Goal: Task Accomplishment & Management: Use online tool/utility

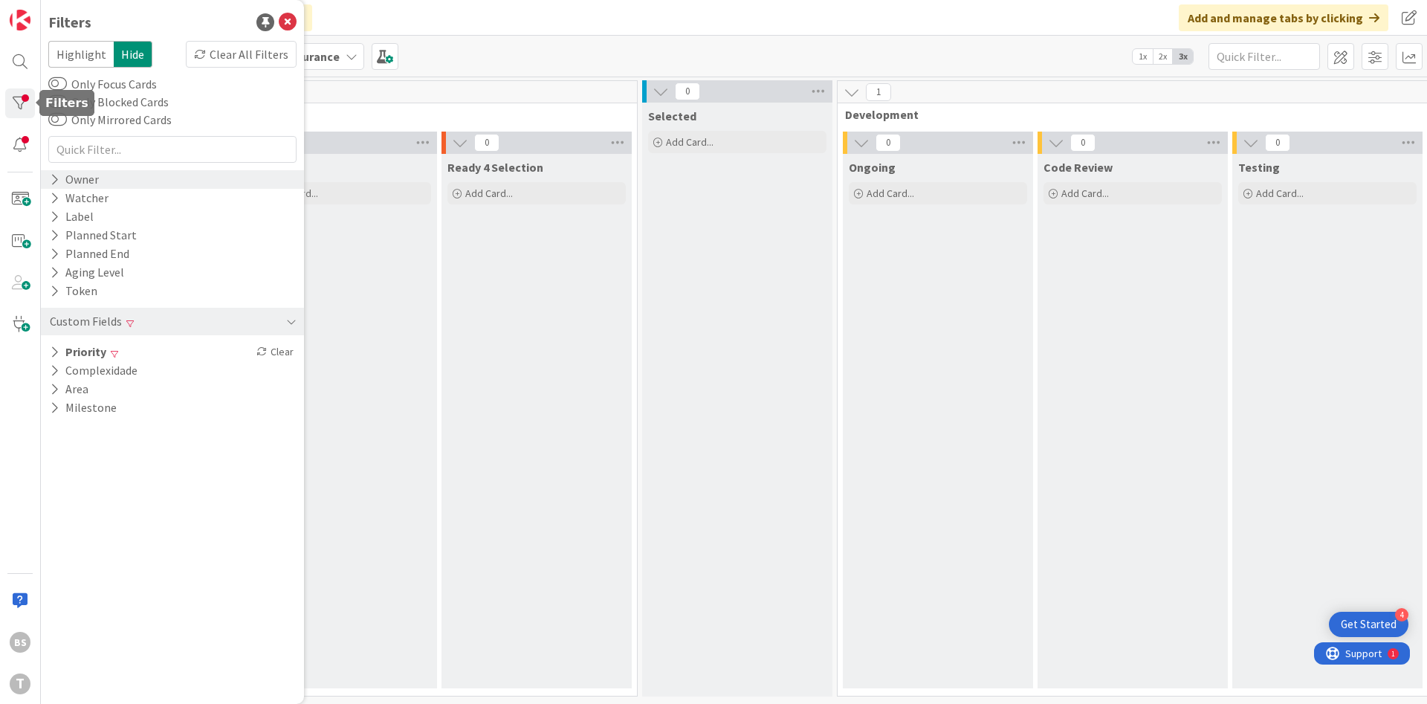
scroll to position [0, 242]
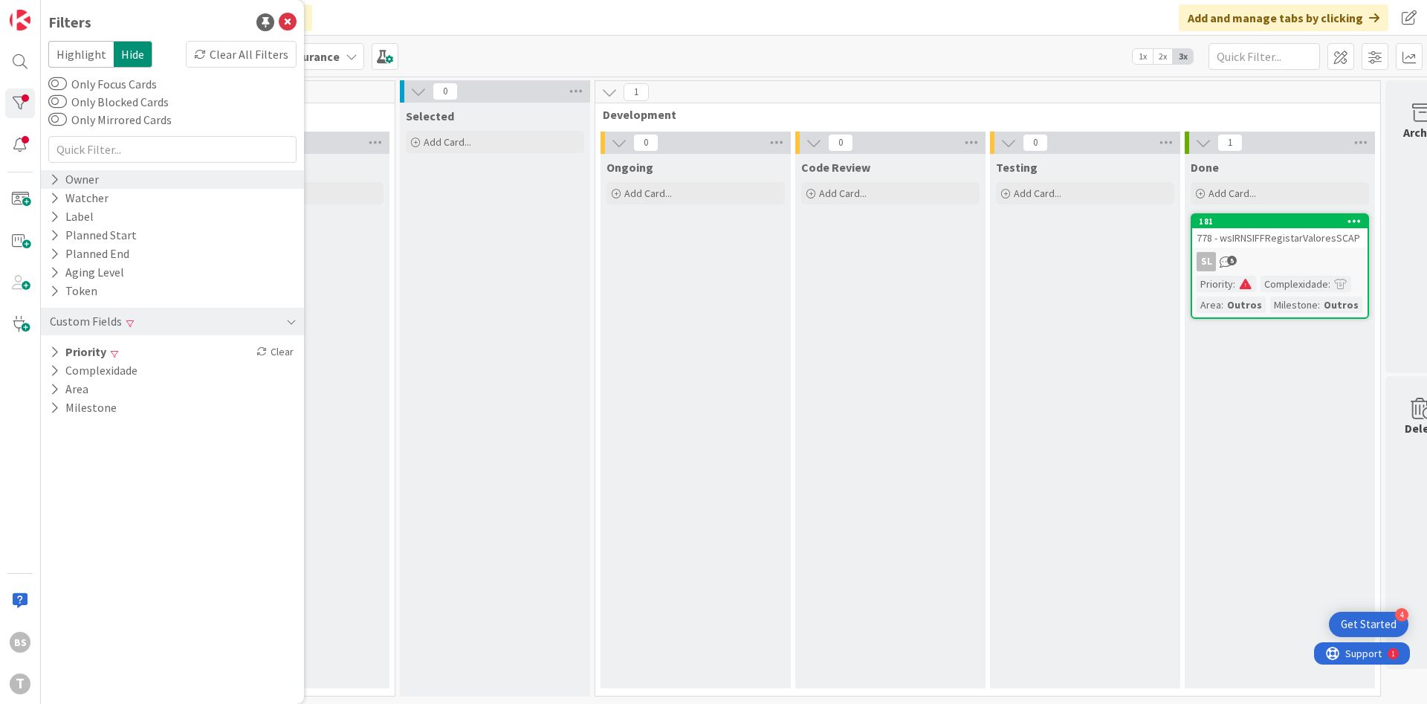
click at [84, 173] on div "Owner" at bounding box center [74, 179] width 52 height 19
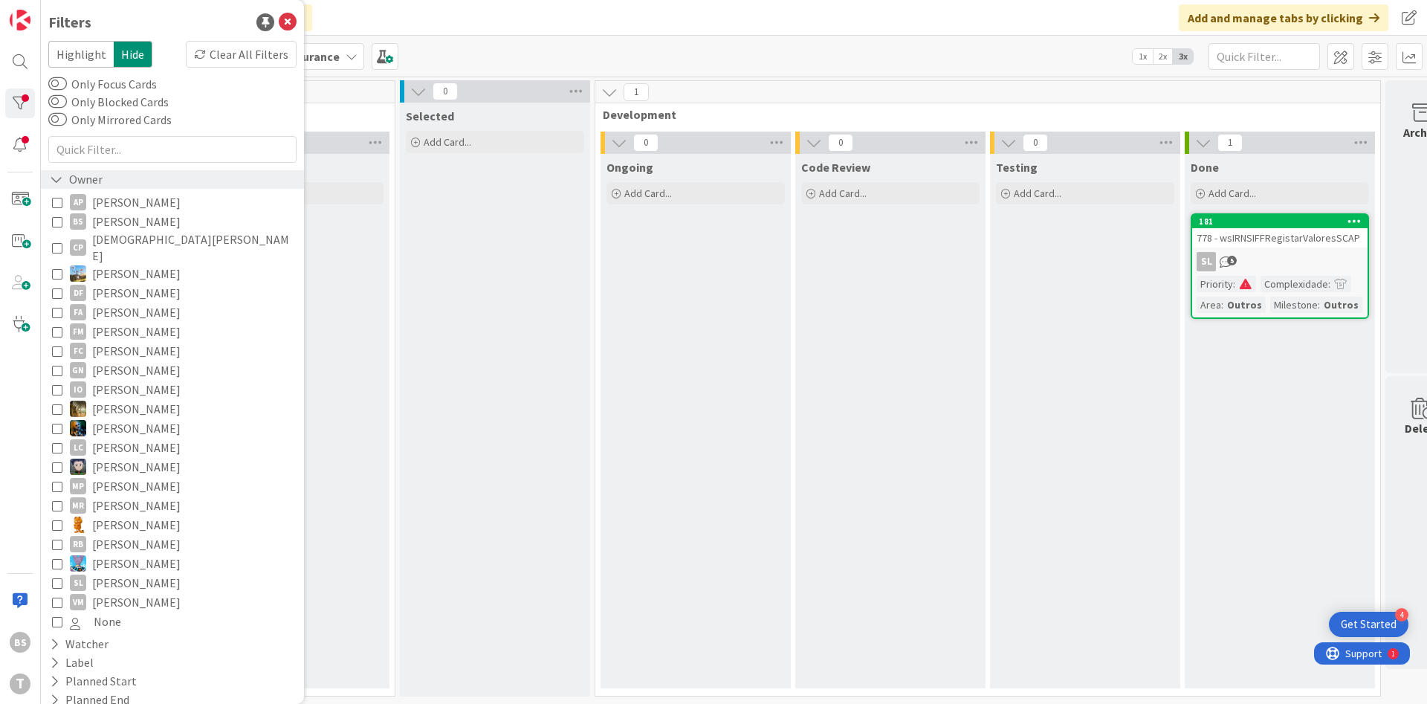
click at [54, 180] on icon at bounding box center [56, 179] width 13 height 13
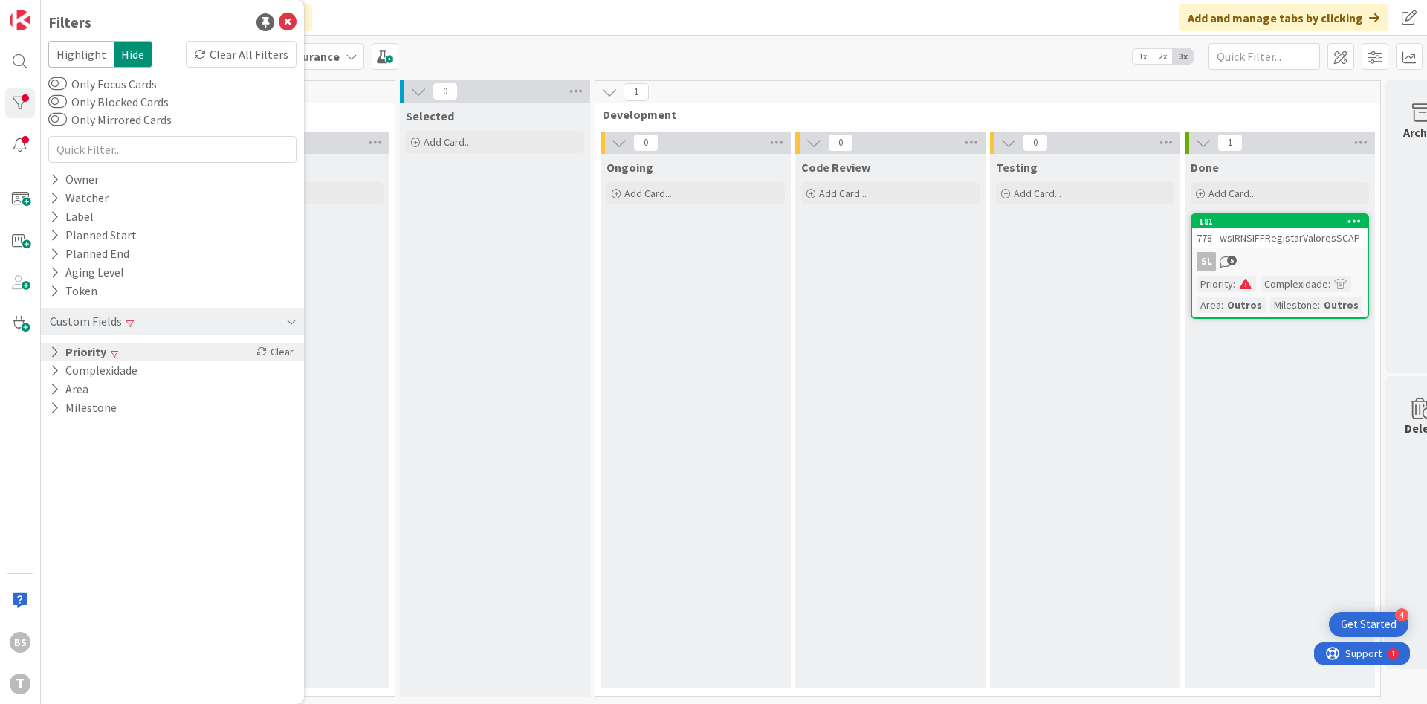
click at [133, 352] on div "Priority Clear" at bounding box center [172, 352] width 263 height 19
click at [60, 372] on icon at bounding box center [57, 374] width 10 height 10
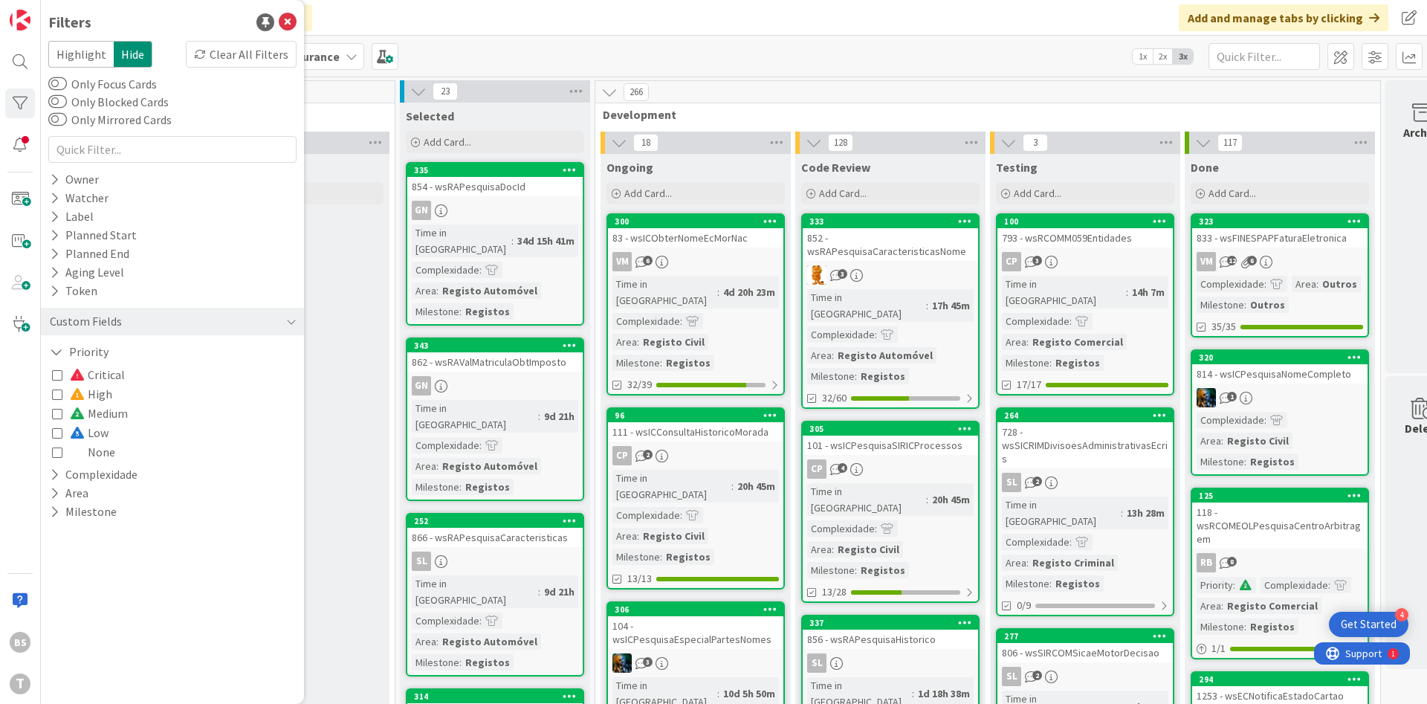
click at [57, 402] on button "High" at bounding box center [82, 393] width 60 height 19
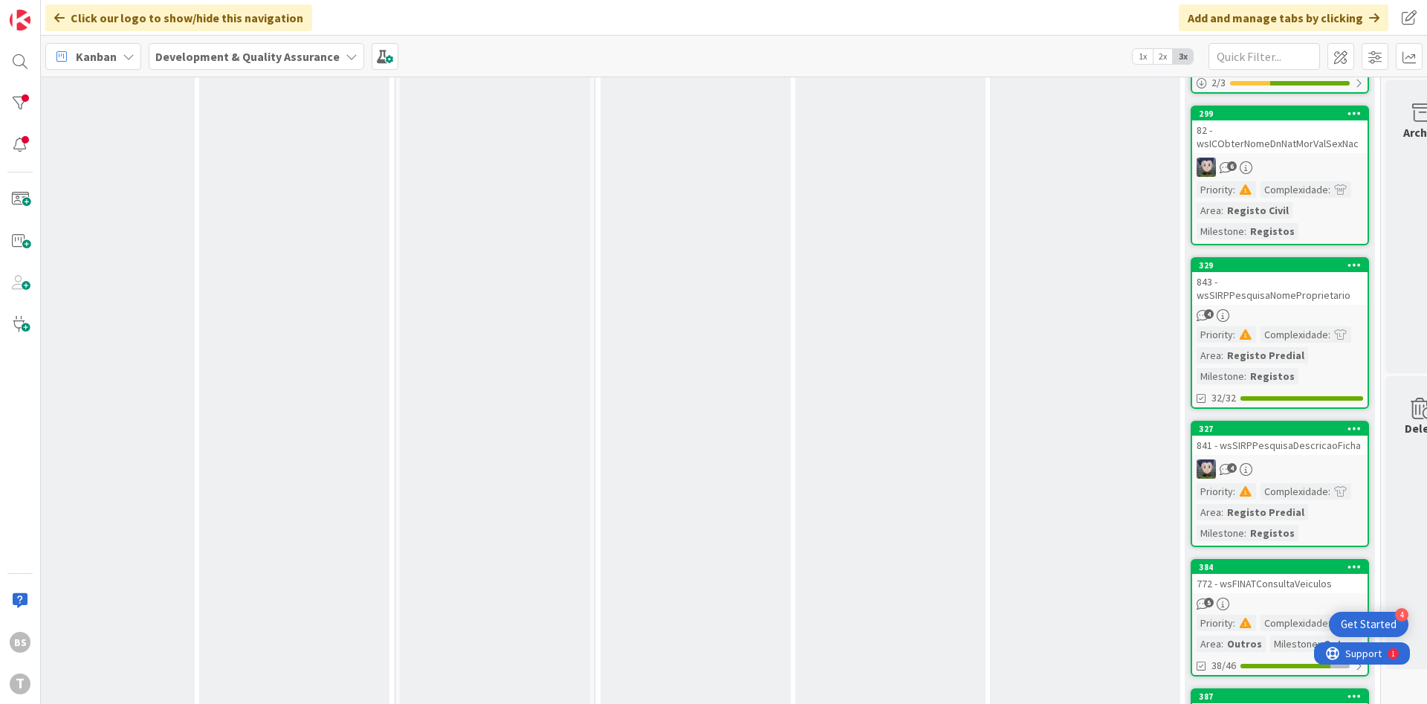
scroll to position [268, 242]
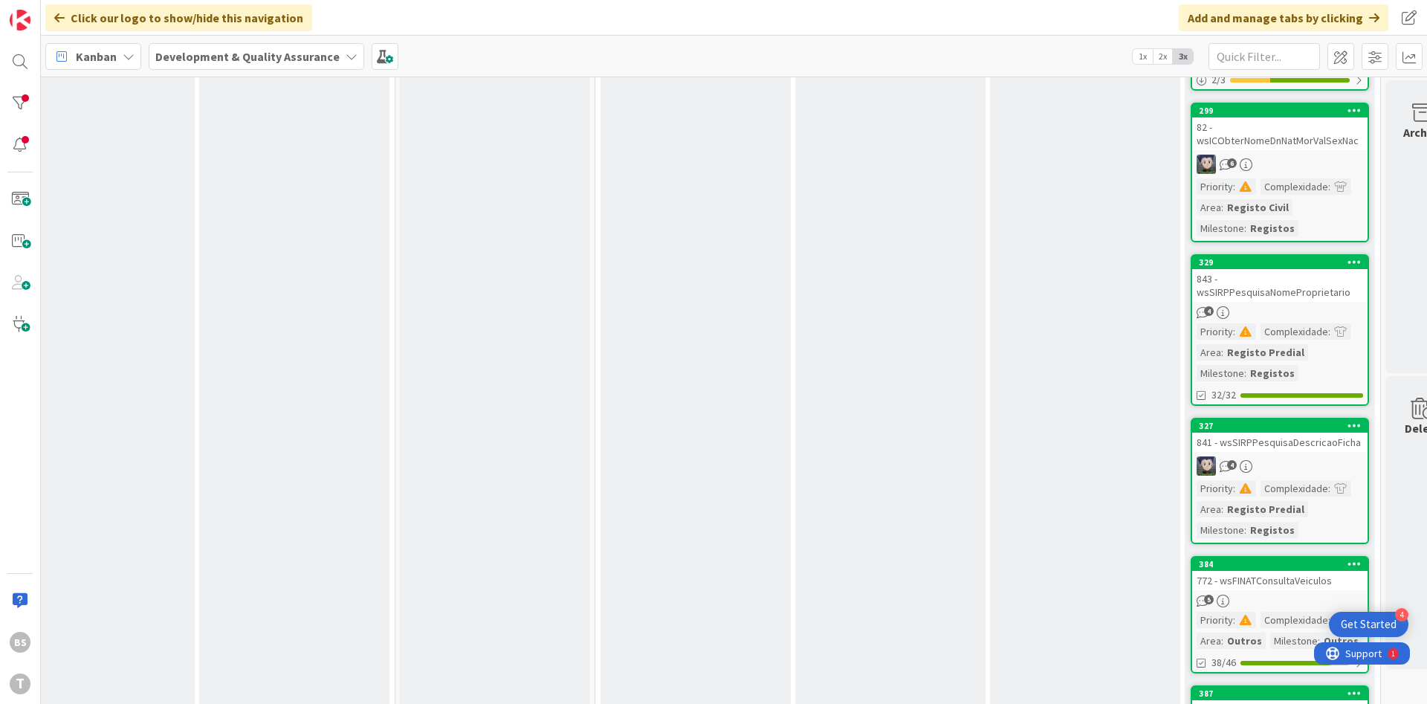
click at [1277, 140] on div "82 - wsICObterNomeDnNatMorValSexNac" at bounding box center [1279, 133] width 175 height 33
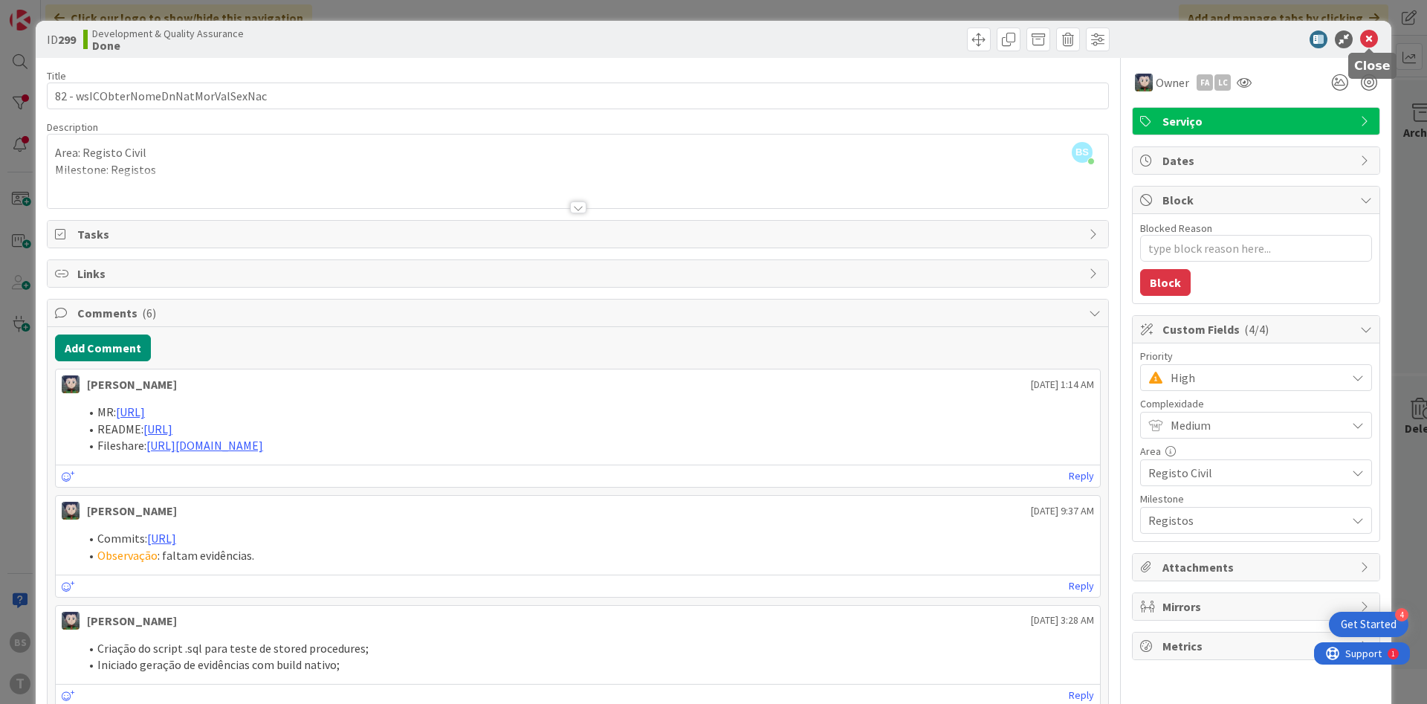
click at [1369, 41] on icon at bounding box center [1369, 39] width 18 height 18
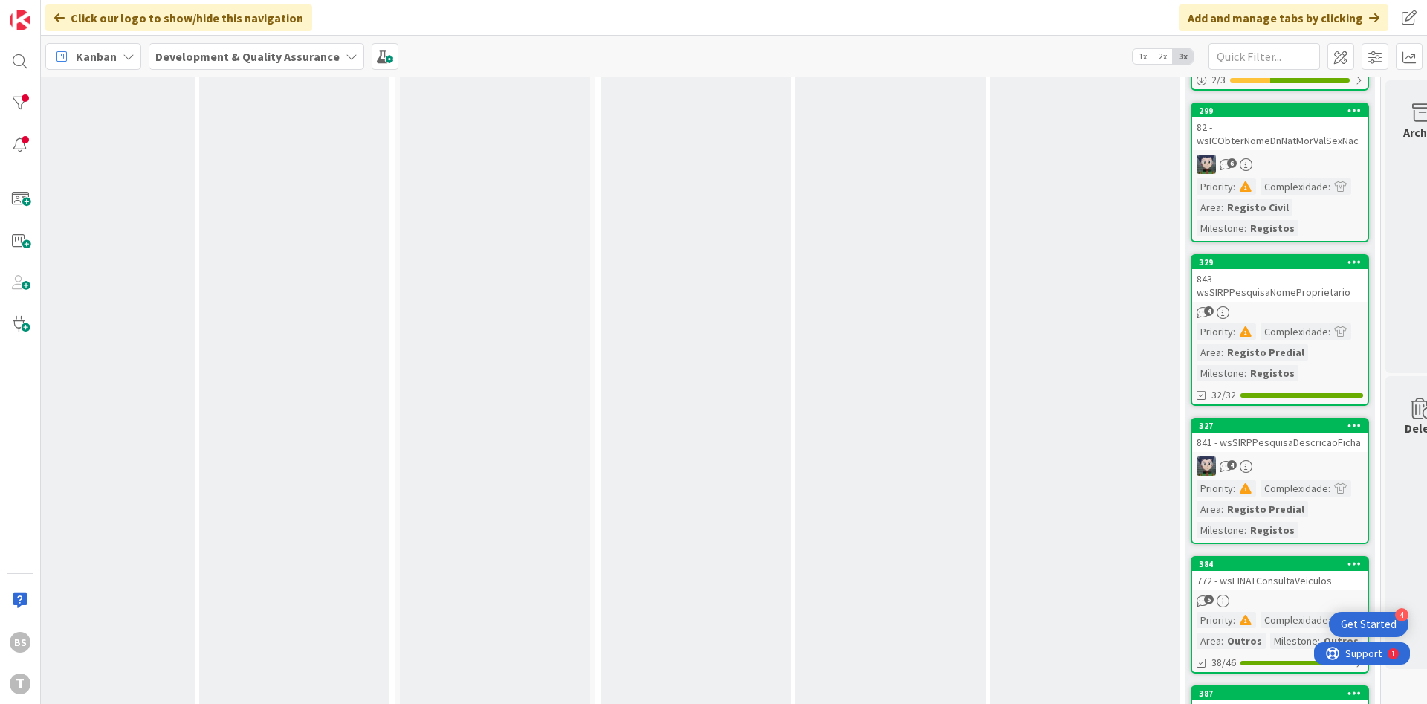
click at [1327, 302] on link "329 843 - wsSIRPPesquisaNomeProprietario 4 Priority : Complexidade : Area : Reg…" at bounding box center [1280, 330] width 178 height 152
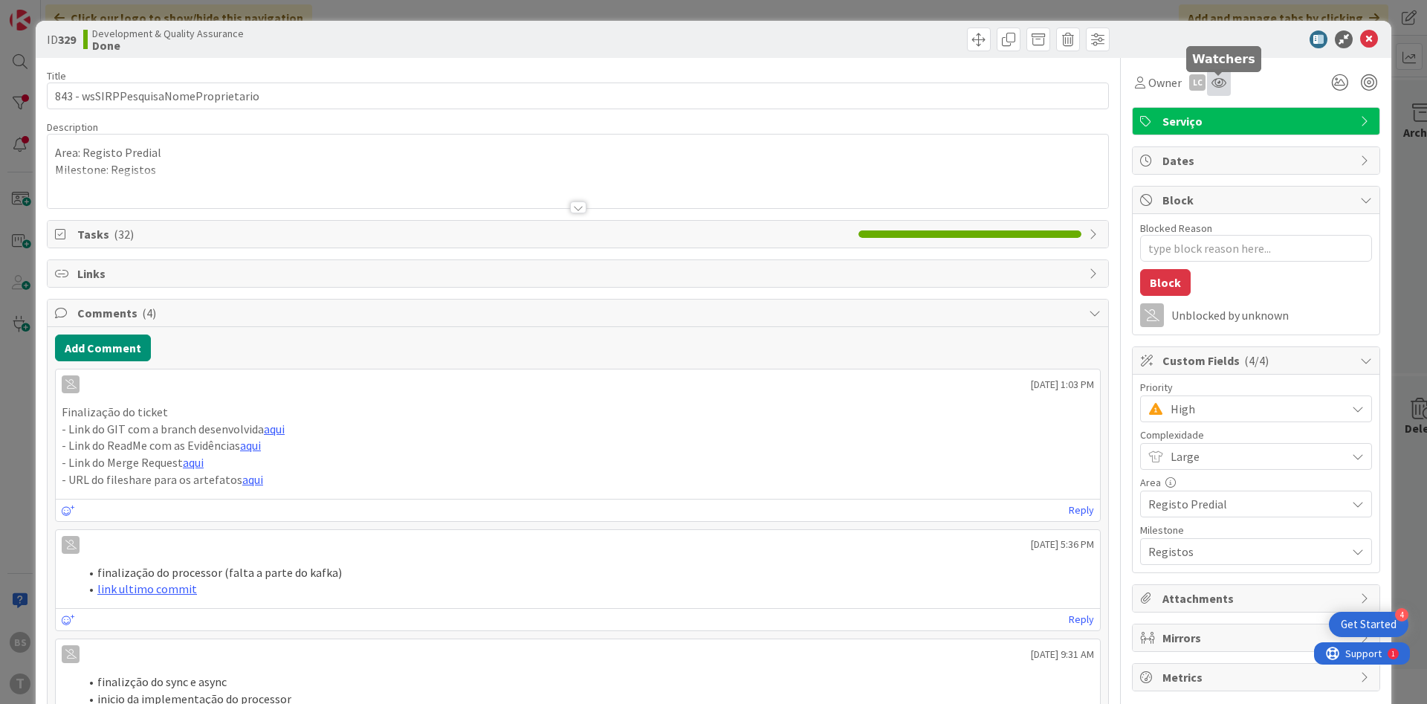
click at [1225, 87] on icon at bounding box center [1219, 83] width 15 height 12
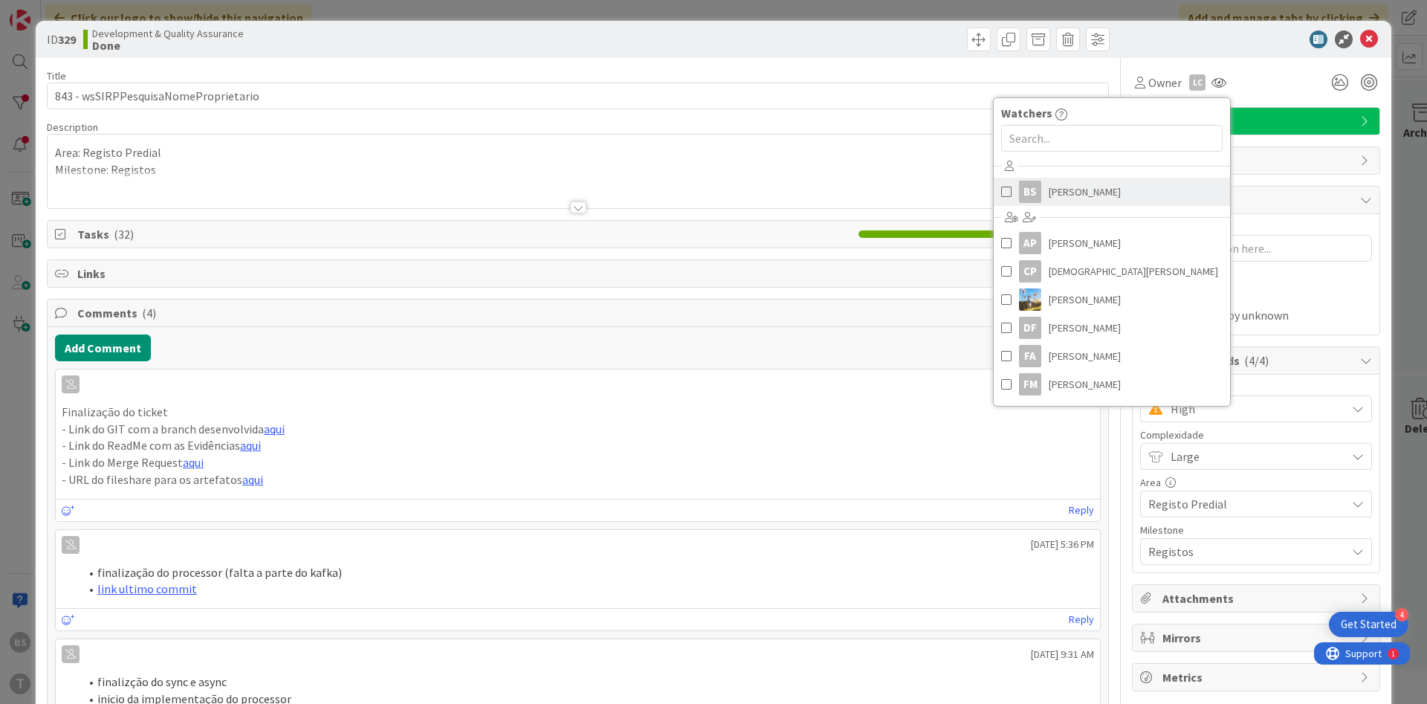
click at [1110, 198] on link "BS [PERSON_NAME]" at bounding box center [1112, 192] width 236 height 28
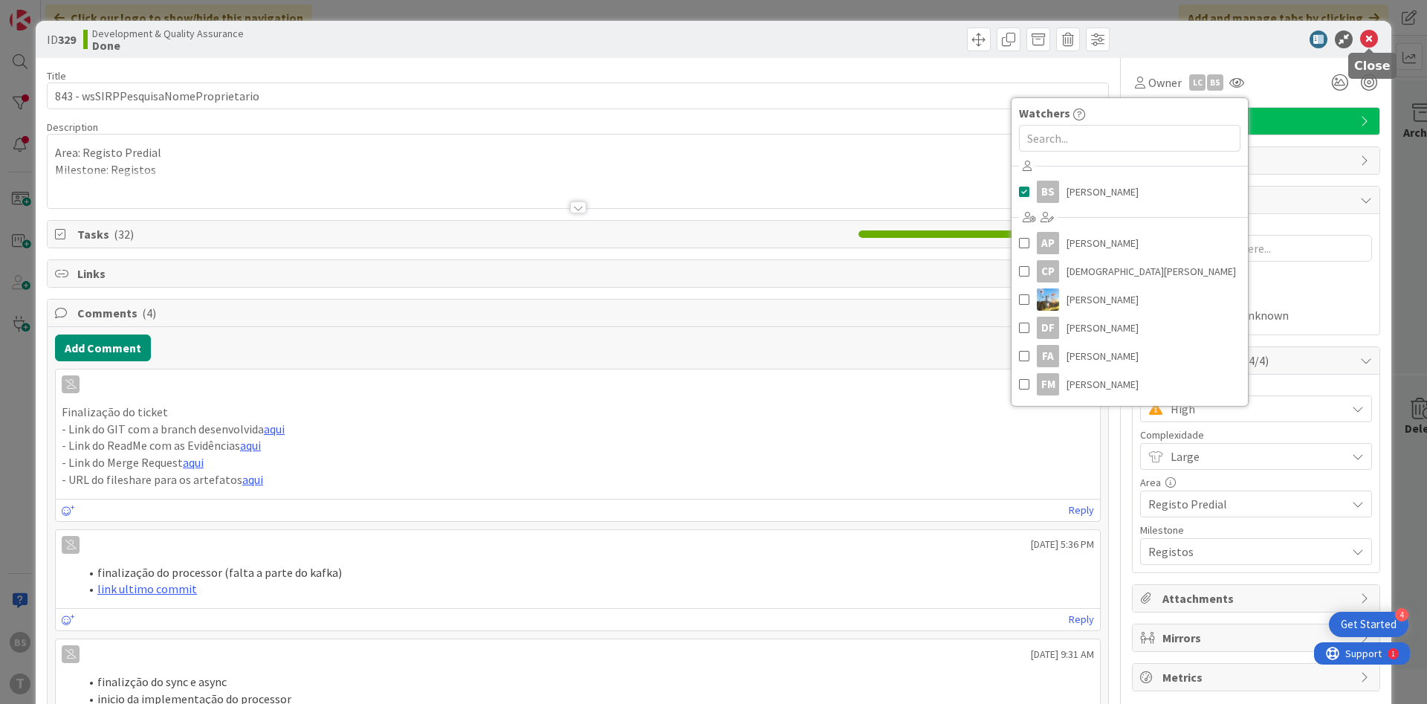
click at [1365, 41] on icon at bounding box center [1369, 39] width 18 height 18
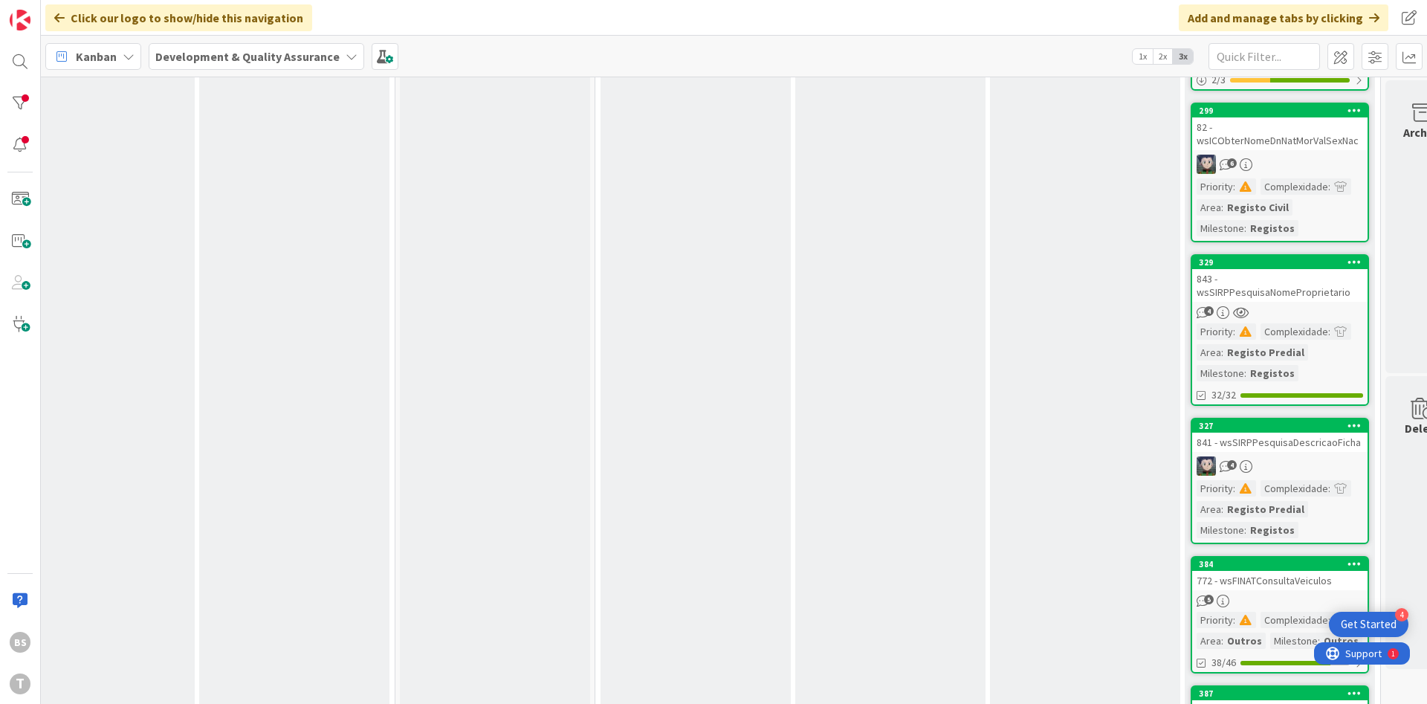
click at [1304, 286] on div "843 - wsSIRPPesquisaNomeProprietario" at bounding box center [1279, 285] width 175 height 33
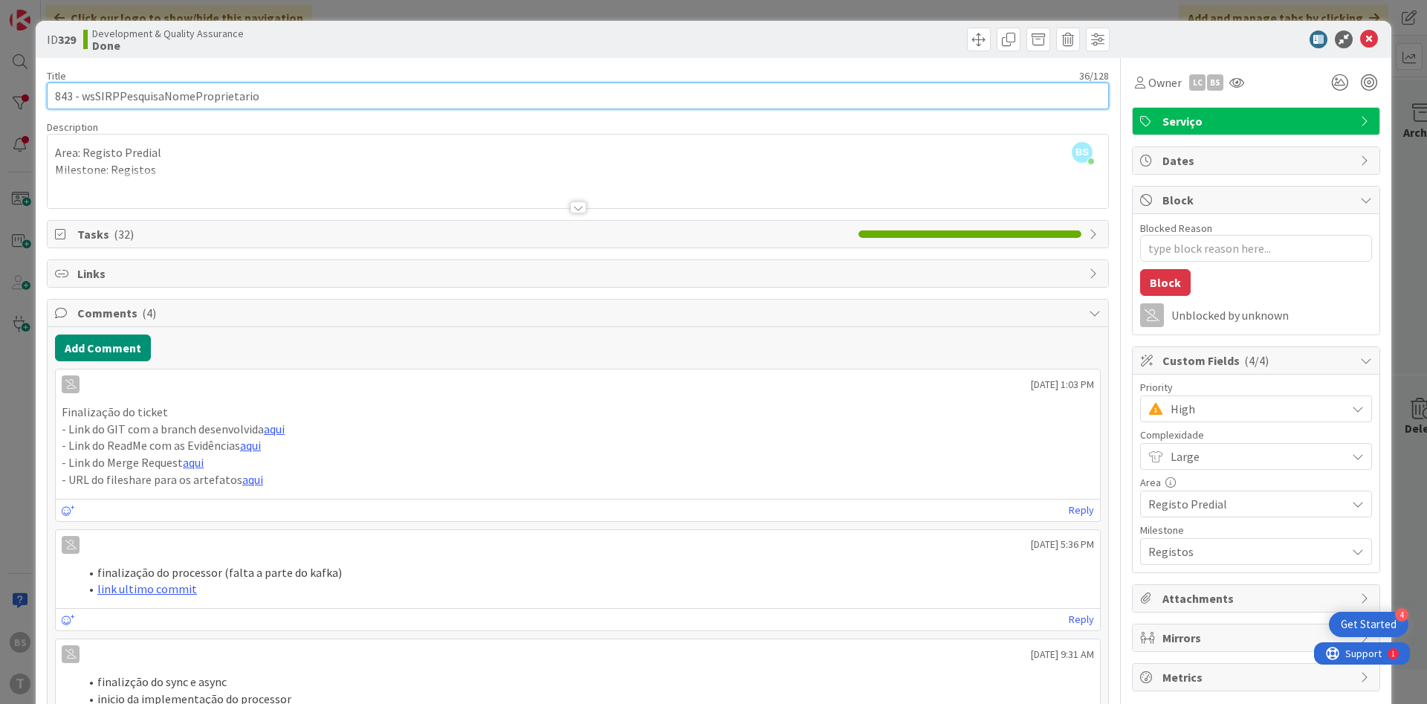
click at [235, 97] on input "843 - wsSIRPPesquisaNomeProprietario" at bounding box center [578, 96] width 1062 height 27
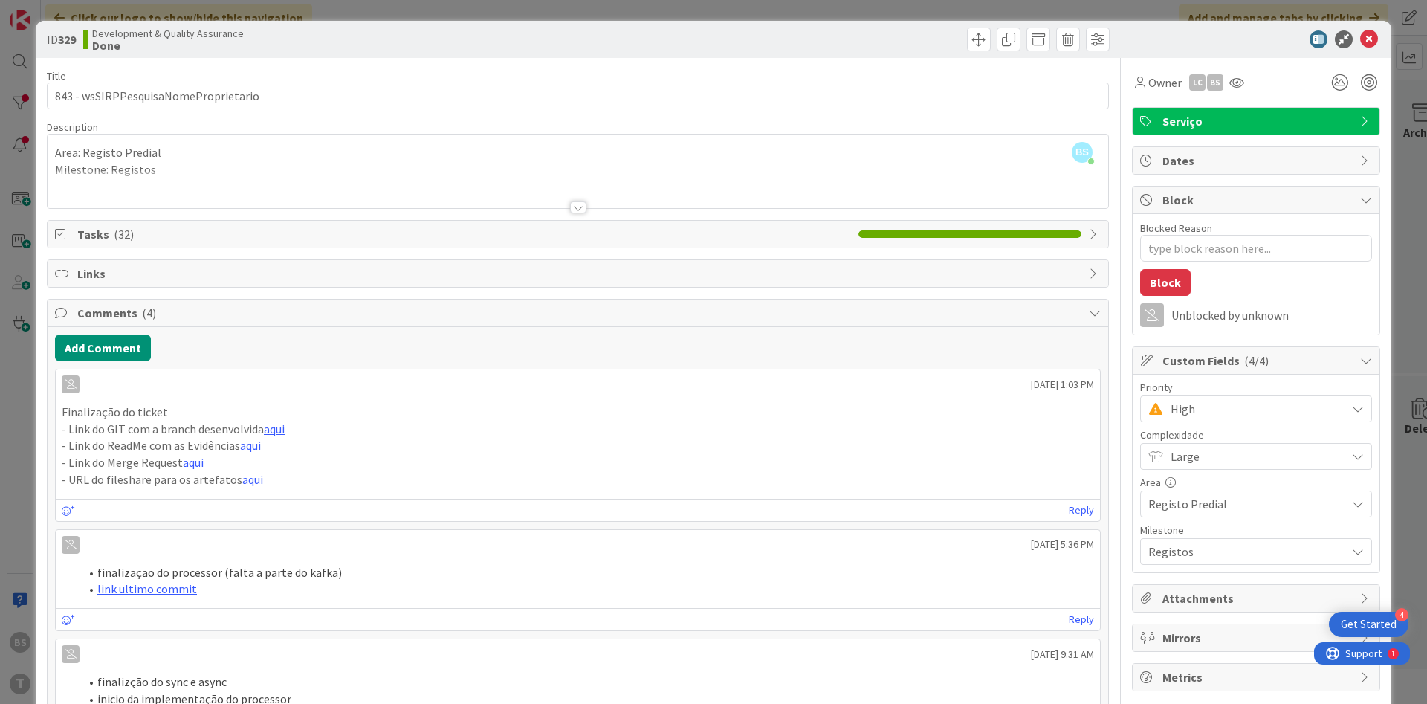
click at [497, 7] on div "ID 329 Development & Quality Assurance Done Title 36 / 128 843 - wsSIRPPesquisa…" at bounding box center [713, 352] width 1427 height 704
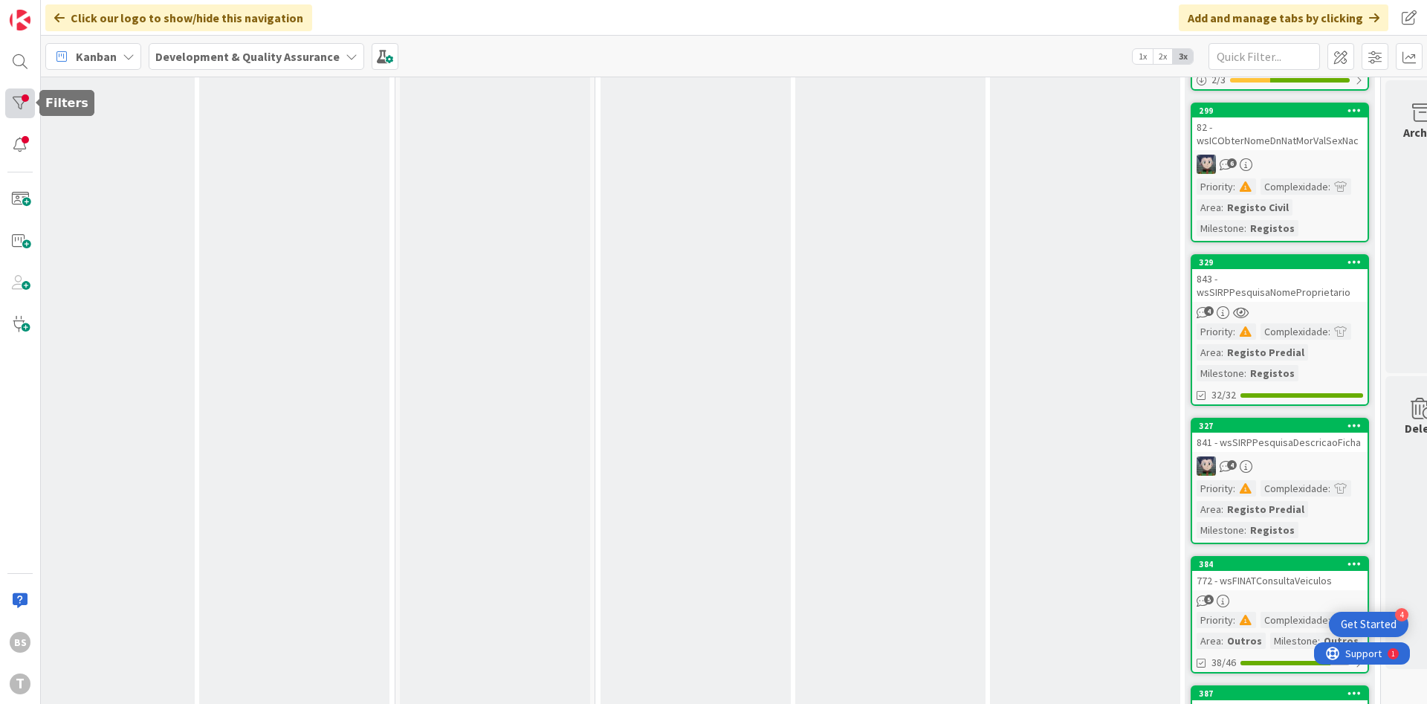
click at [16, 103] on div at bounding box center [20, 103] width 30 height 30
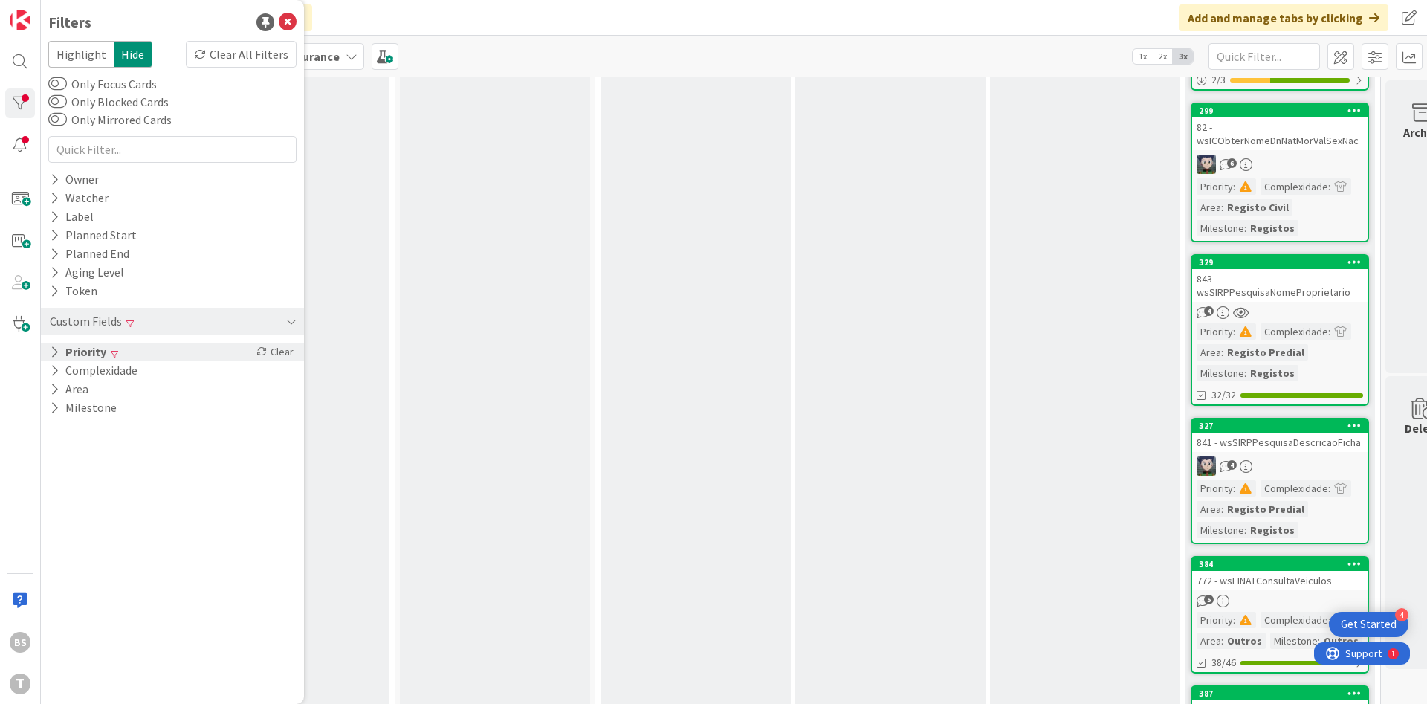
click at [97, 348] on button "Priority" at bounding box center [77, 352] width 59 height 19
click at [87, 393] on span at bounding box center [79, 394] width 18 height 12
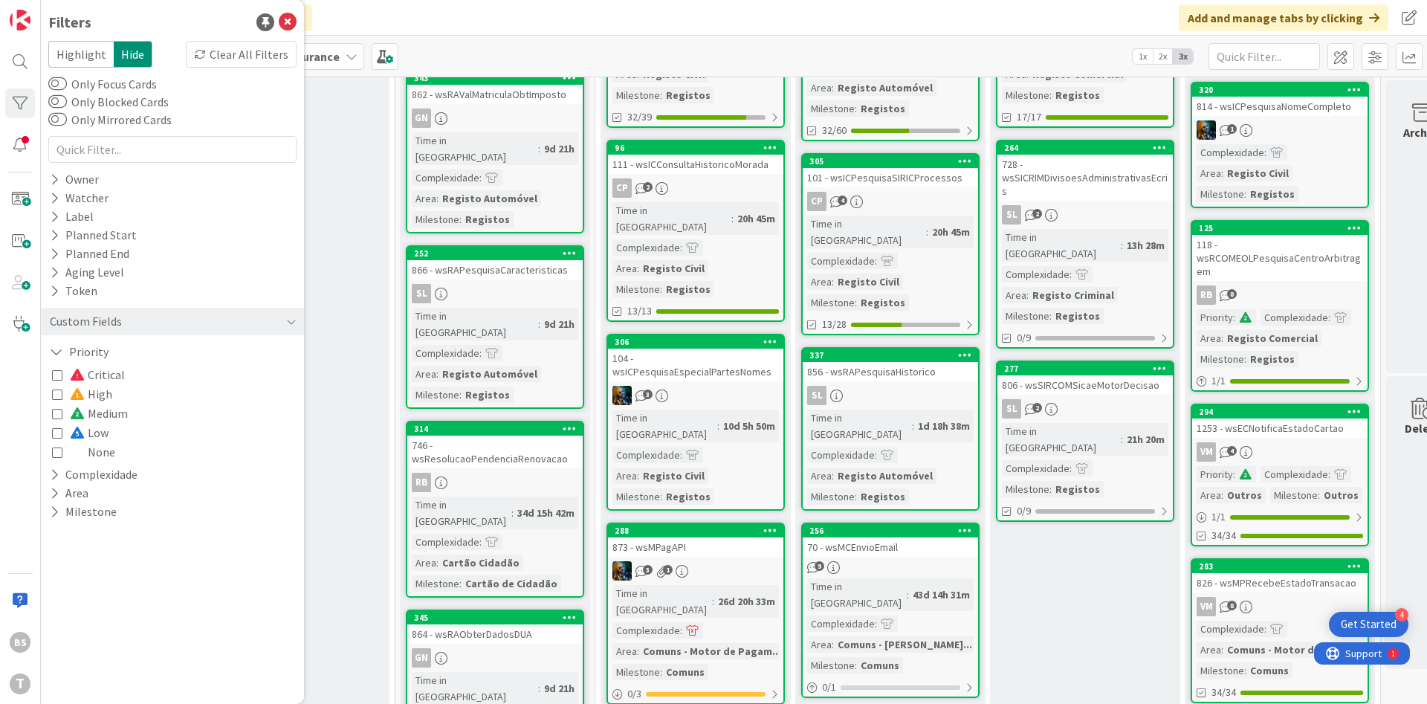
click at [85, 373] on span at bounding box center [79, 375] width 18 height 12
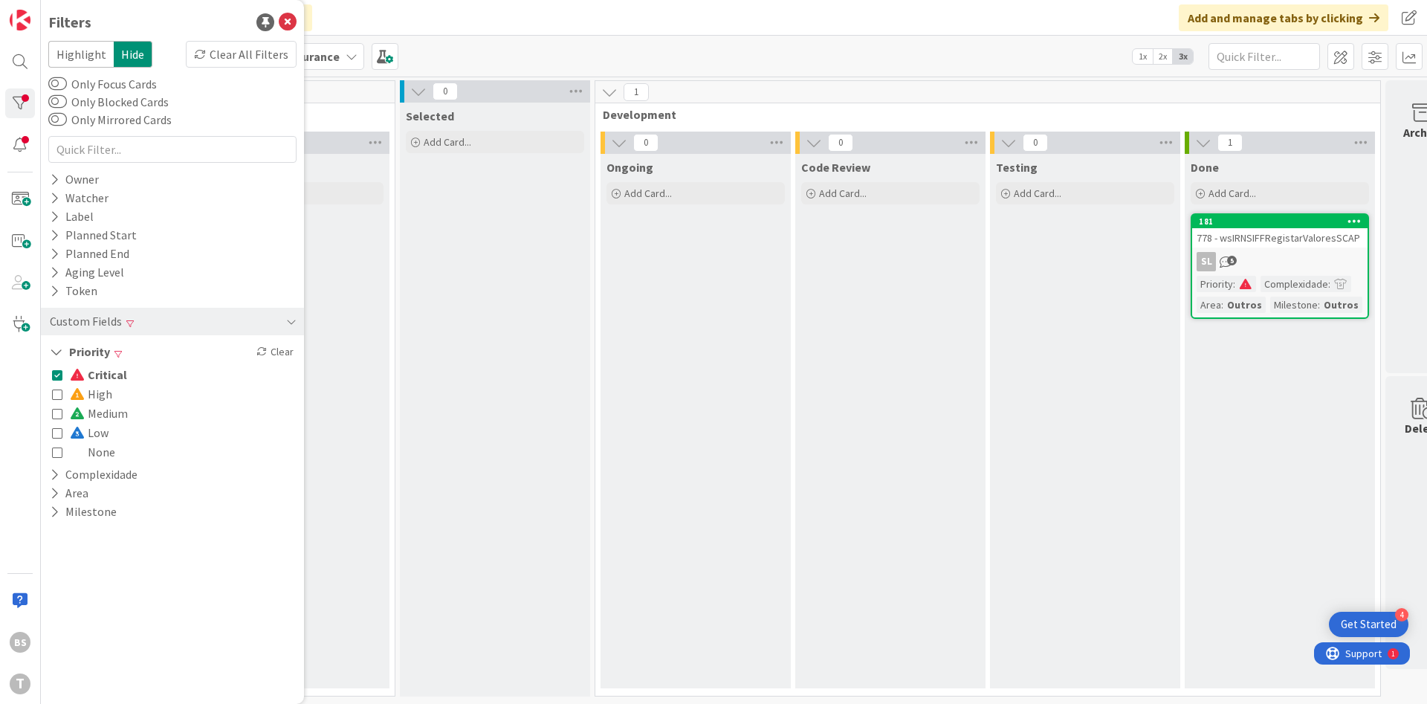
click at [85, 373] on span at bounding box center [79, 375] width 18 height 12
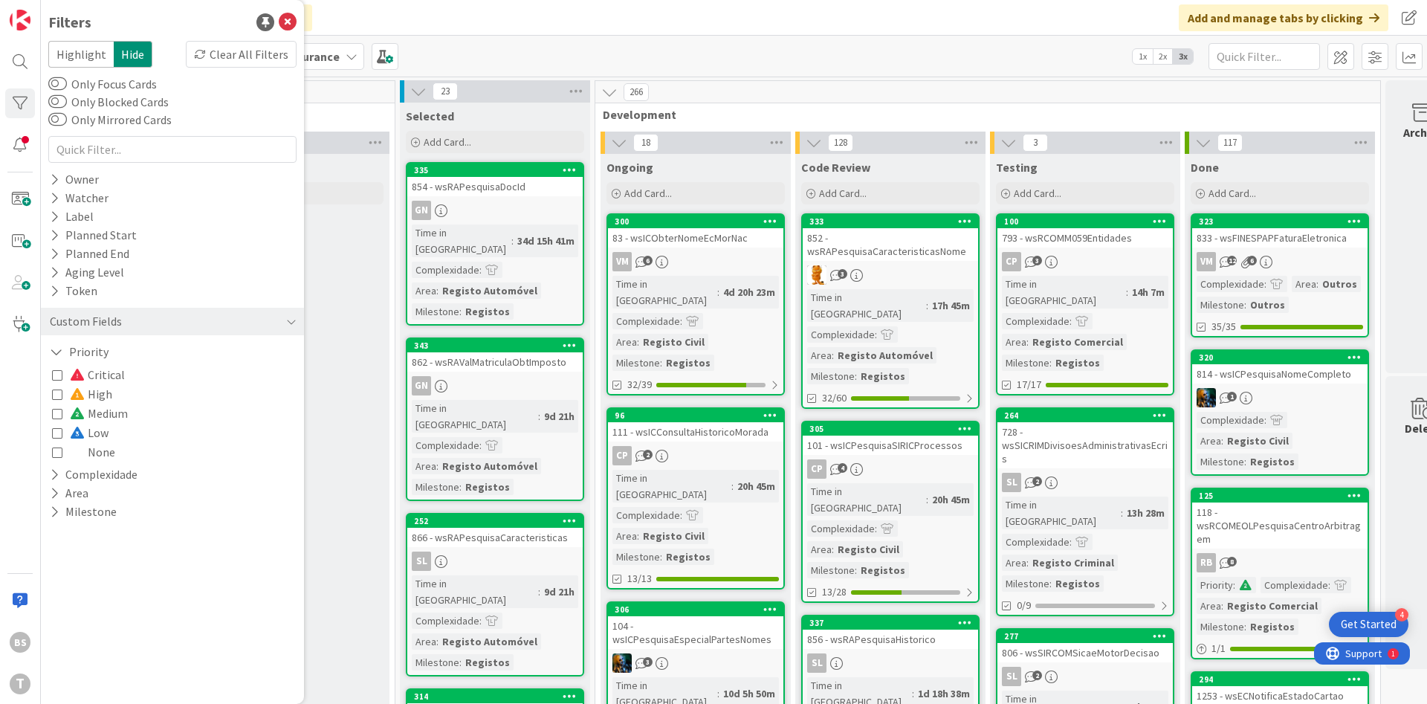
click at [94, 387] on span "High" at bounding box center [91, 393] width 42 height 19
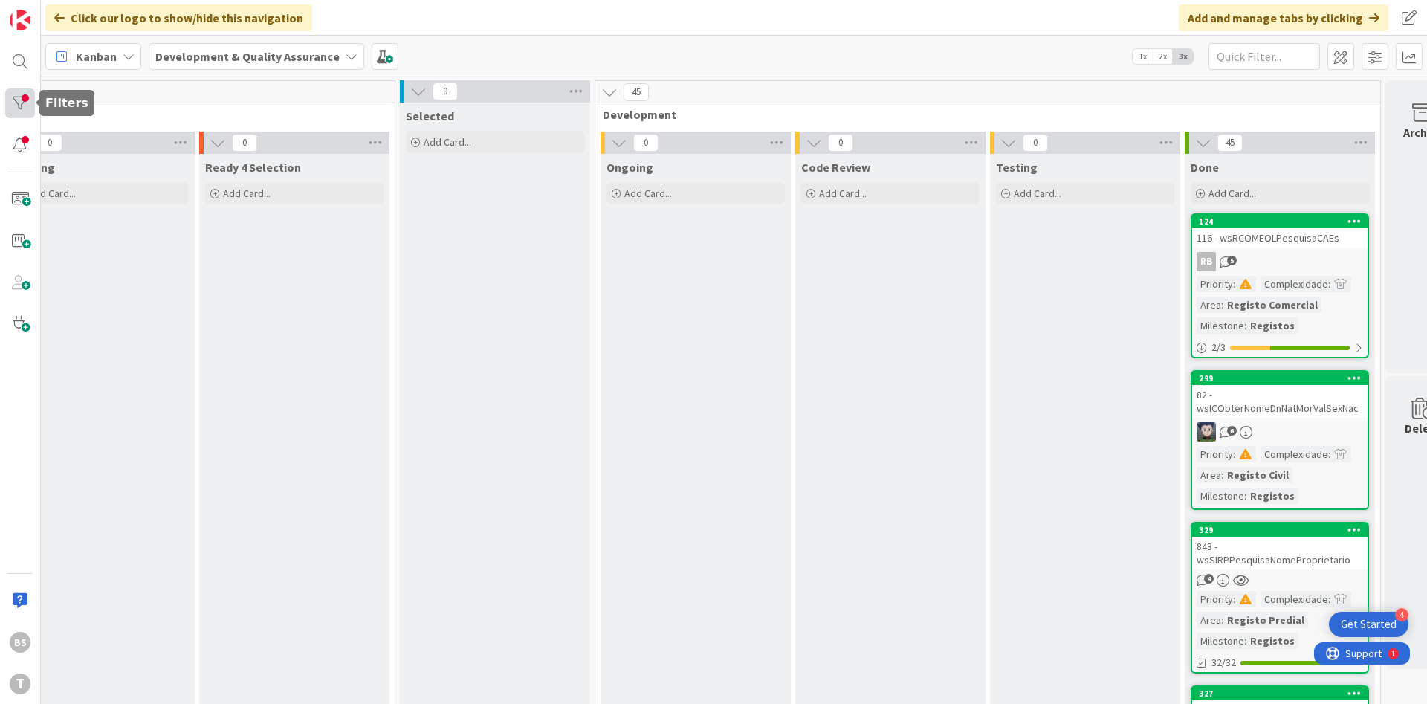
click at [32, 93] on div at bounding box center [20, 103] width 30 height 30
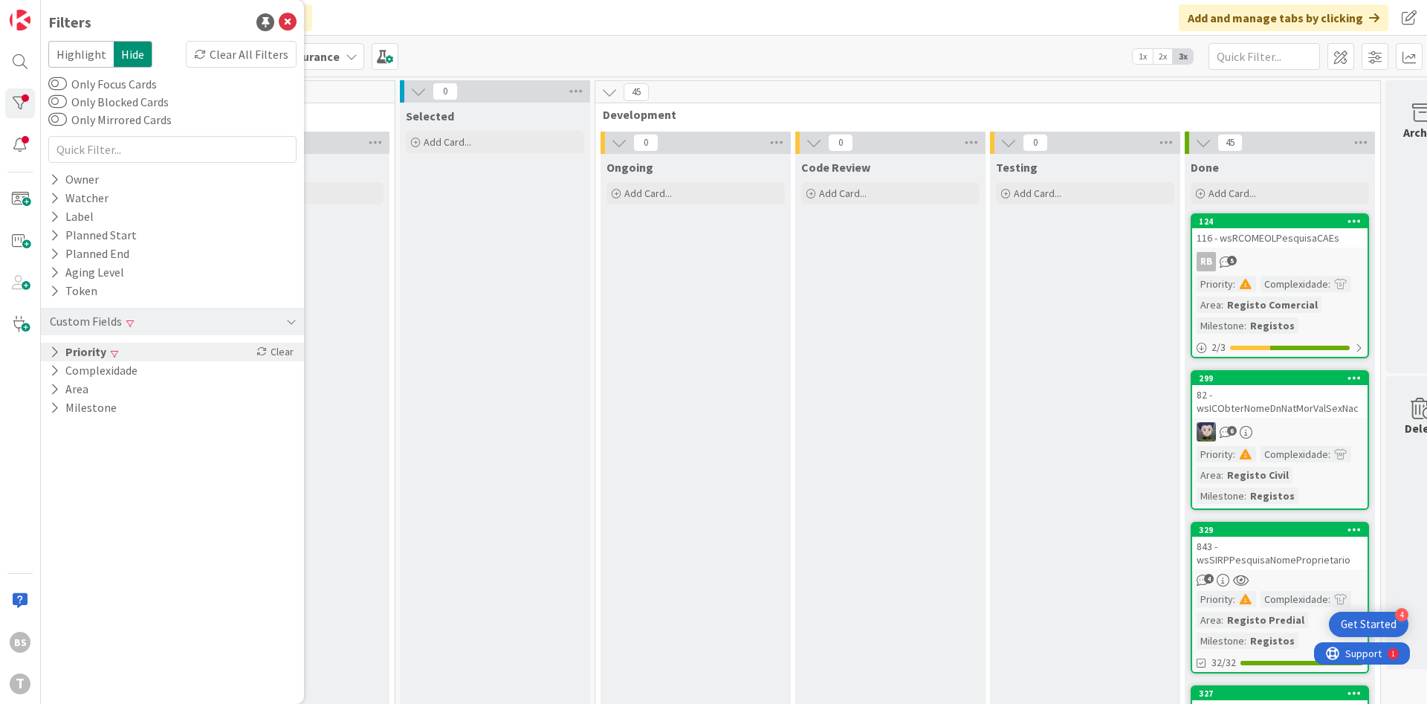
click at [164, 352] on div "Priority Clear" at bounding box center [172, 352] width 263 height 19
click at [98, 372] on span "Critical" at bounding box center [97, 374] width 55 height 19
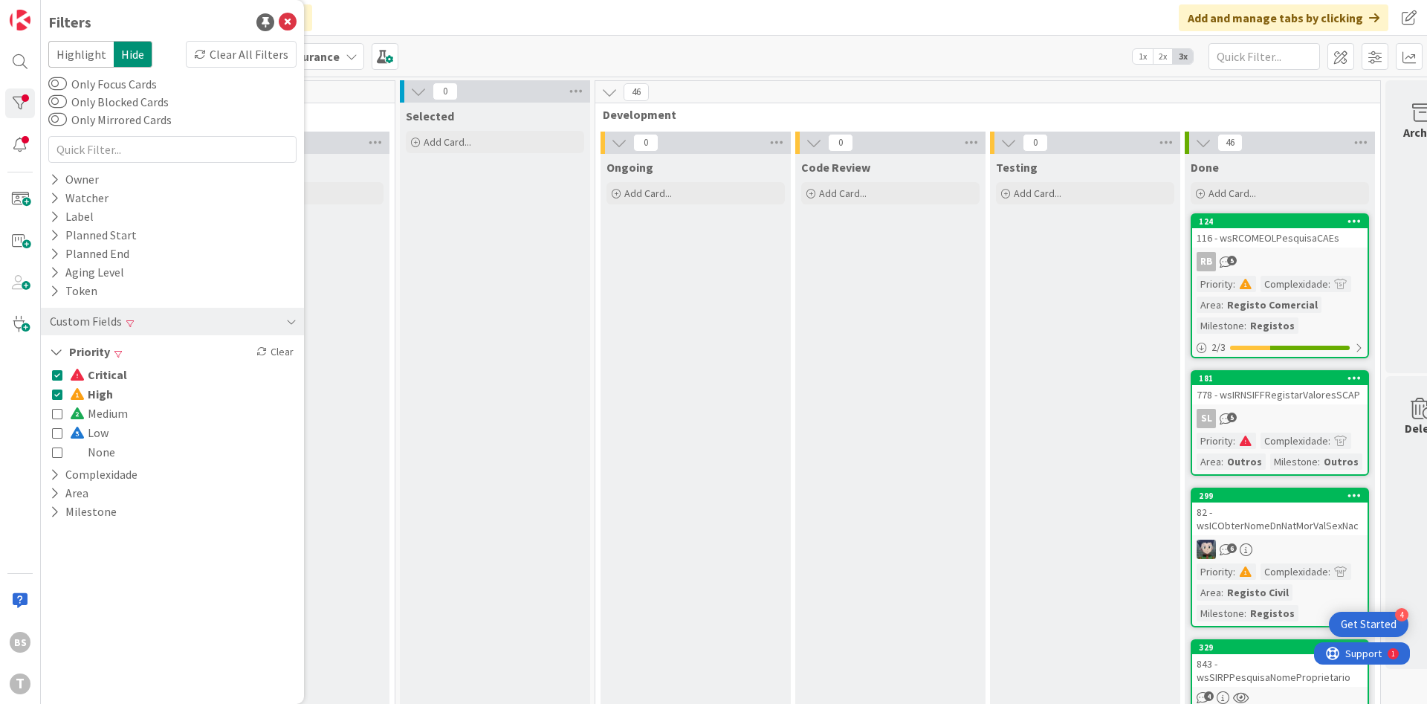
click at [54, 392] on icon at bounding box center [57, 394] width 10 height 10
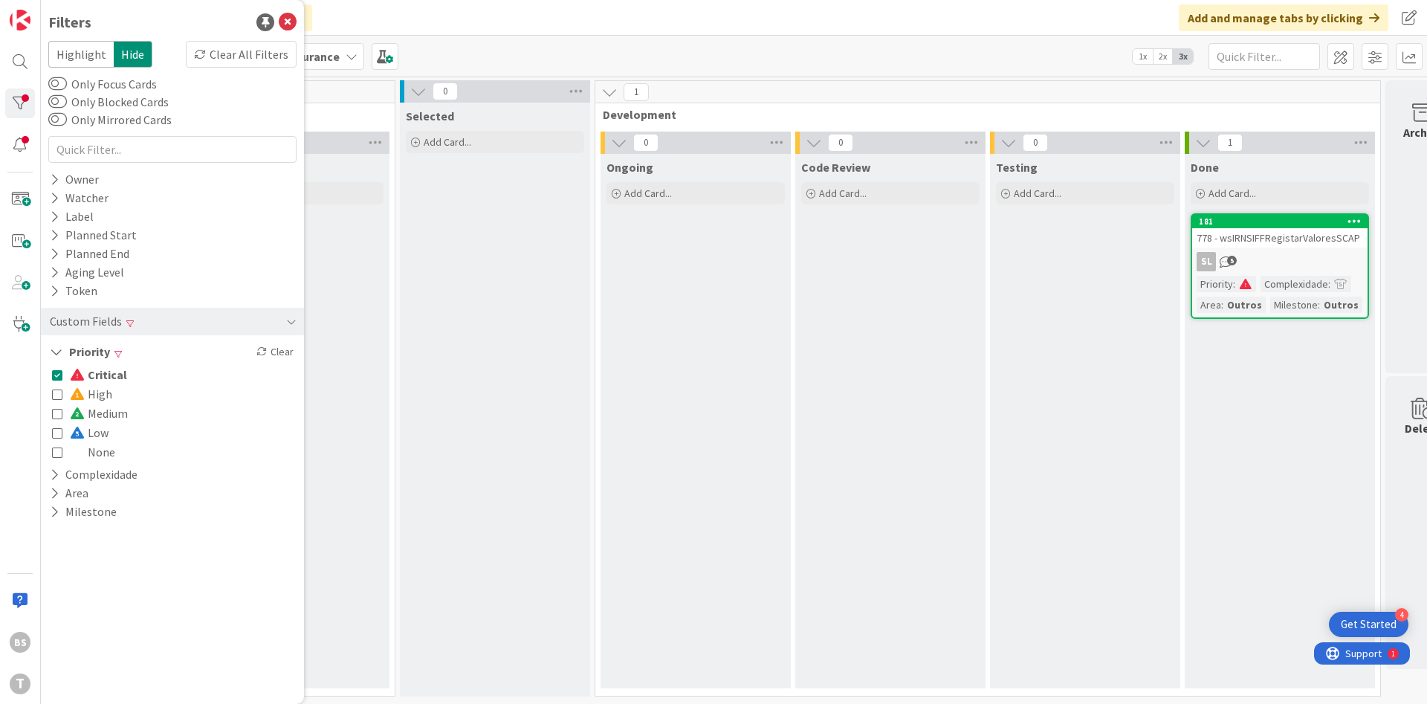
click at [482, 386] on div "Selected Add Card..." at bounding box center [495, 400] width 190 height 594
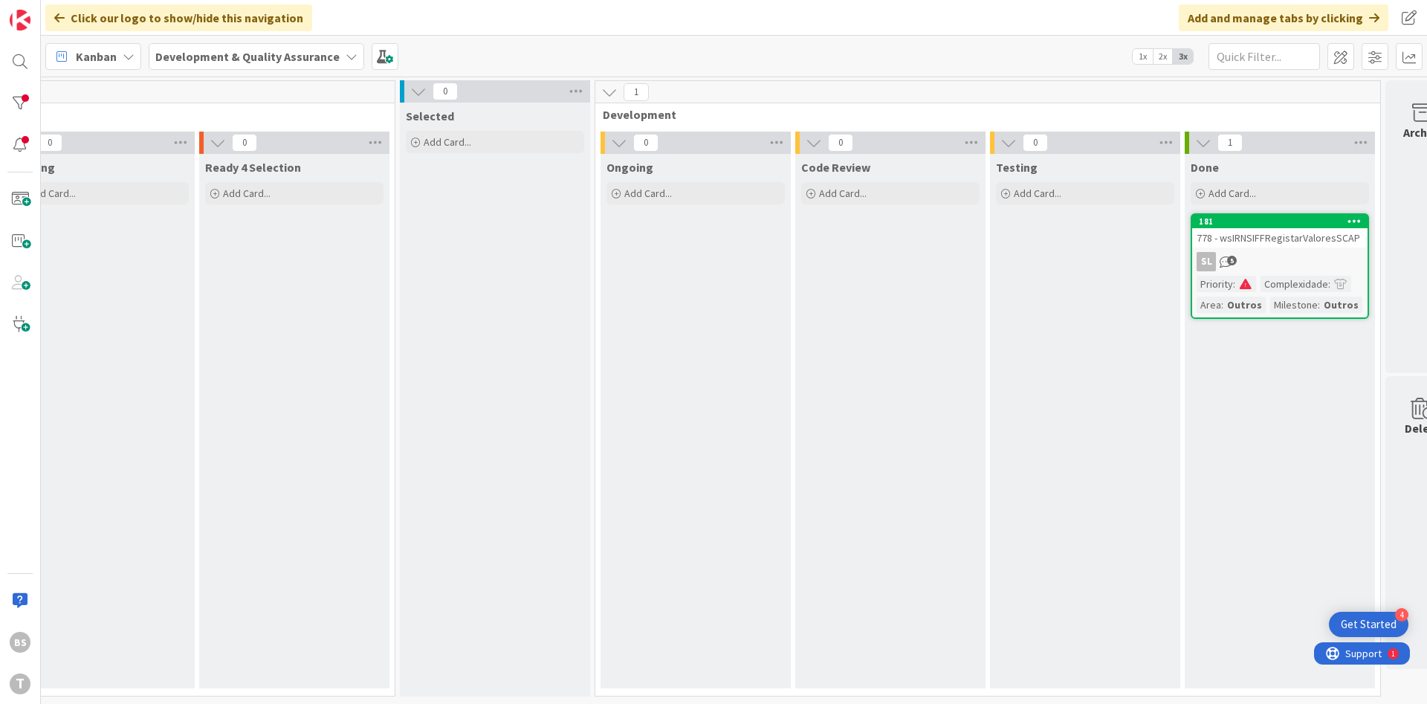
click at [1273, 229] on div "778 - wsIRNSIFFRegistarValoresSCAP" at bounding box center [1279, 237] width 175 height 19
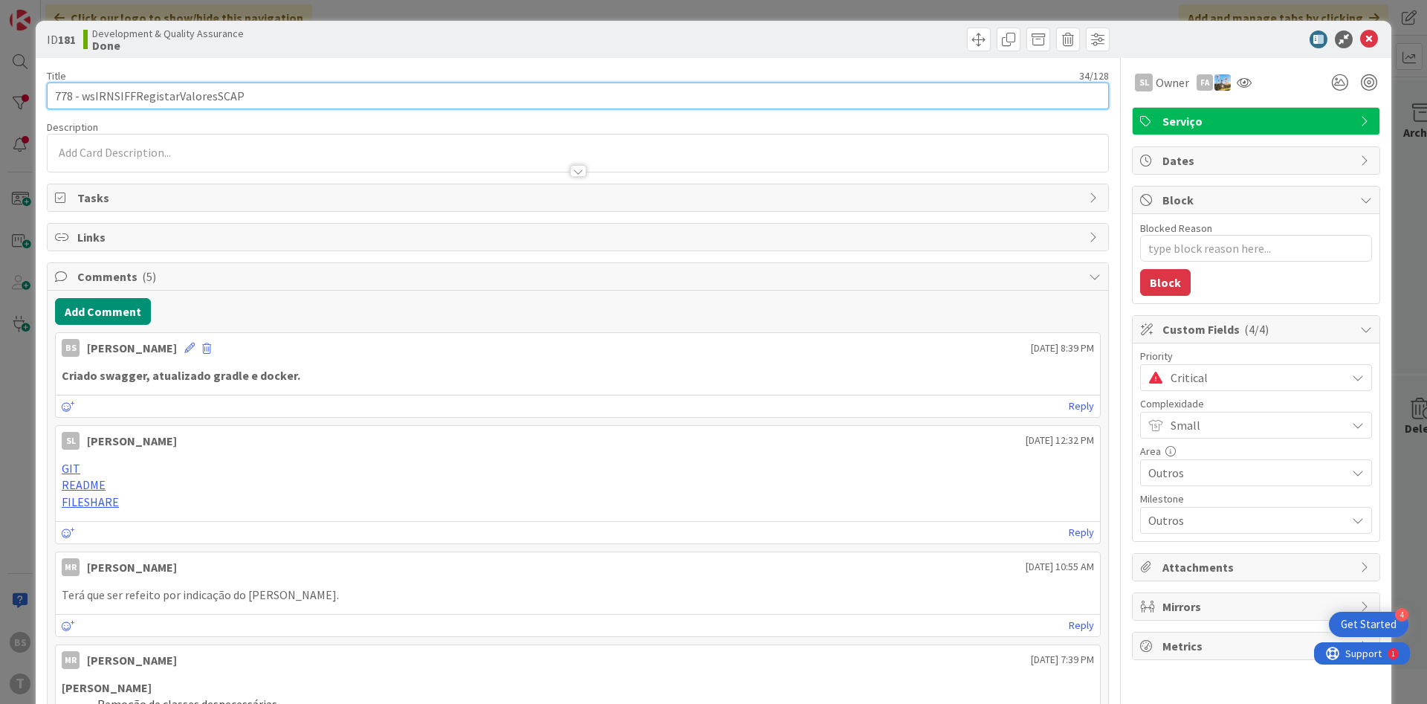
click at [208, 97] on input "778 - wsIRNSIFFRegistarValoresSCAP" at bounding box center [578, 96] width 1062 height 27
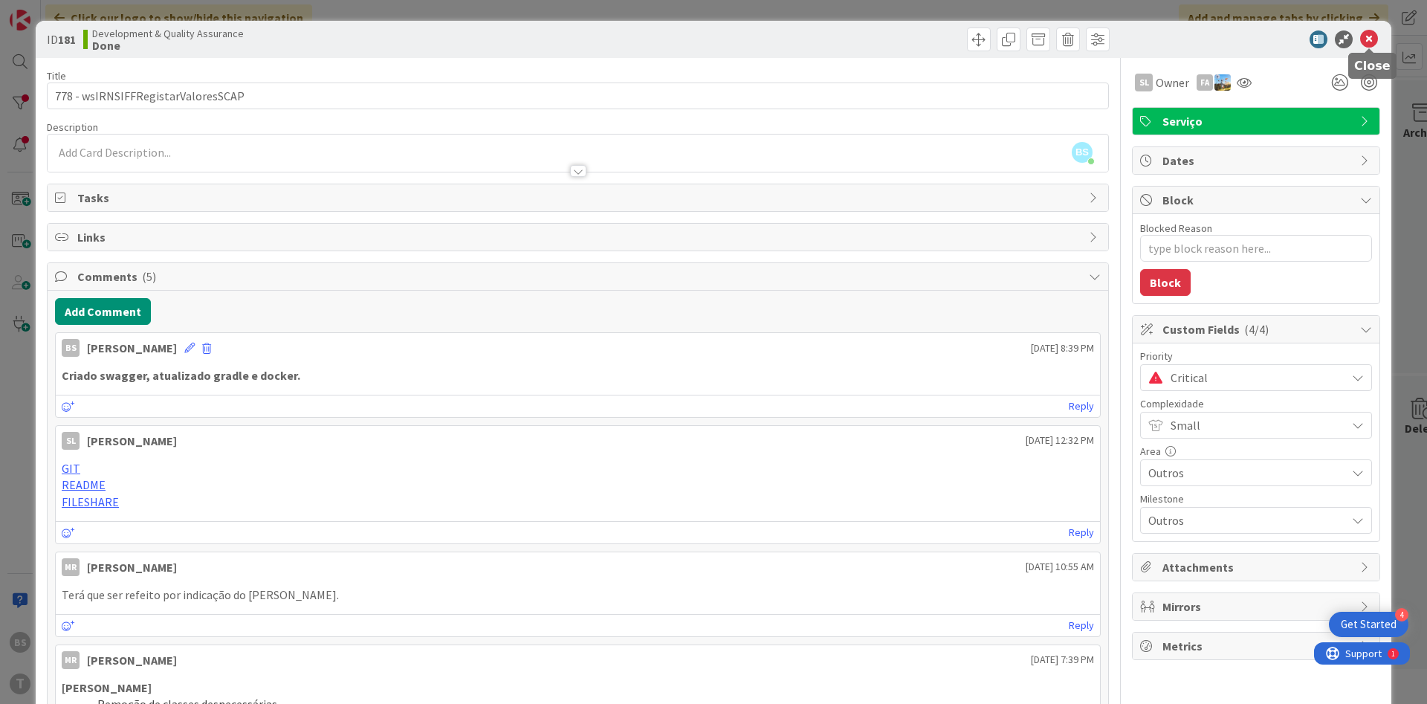
click at [1373, 39] on icon at bounding box center [1369, 39] width 18 height 18
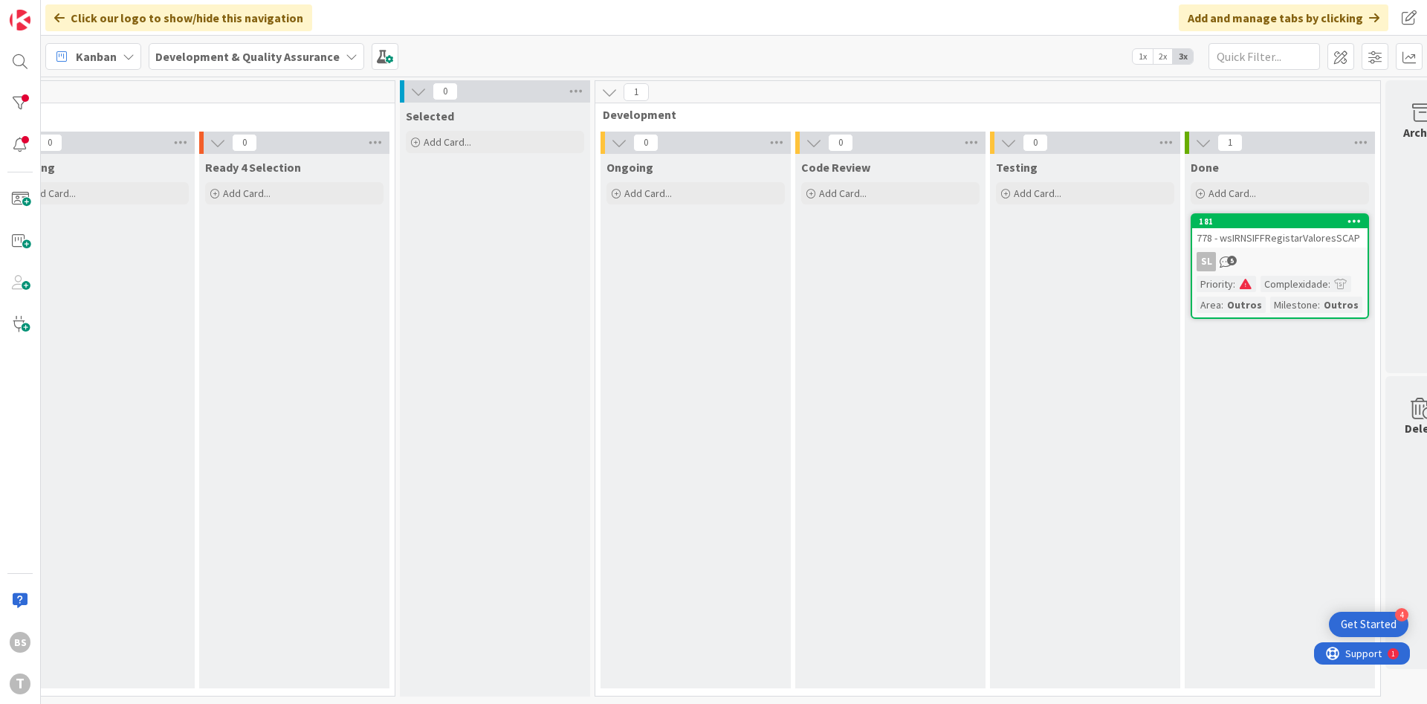
click at [1289, 252] on div "SL 5" at bounding box center [1279, 261] width 175 height 19
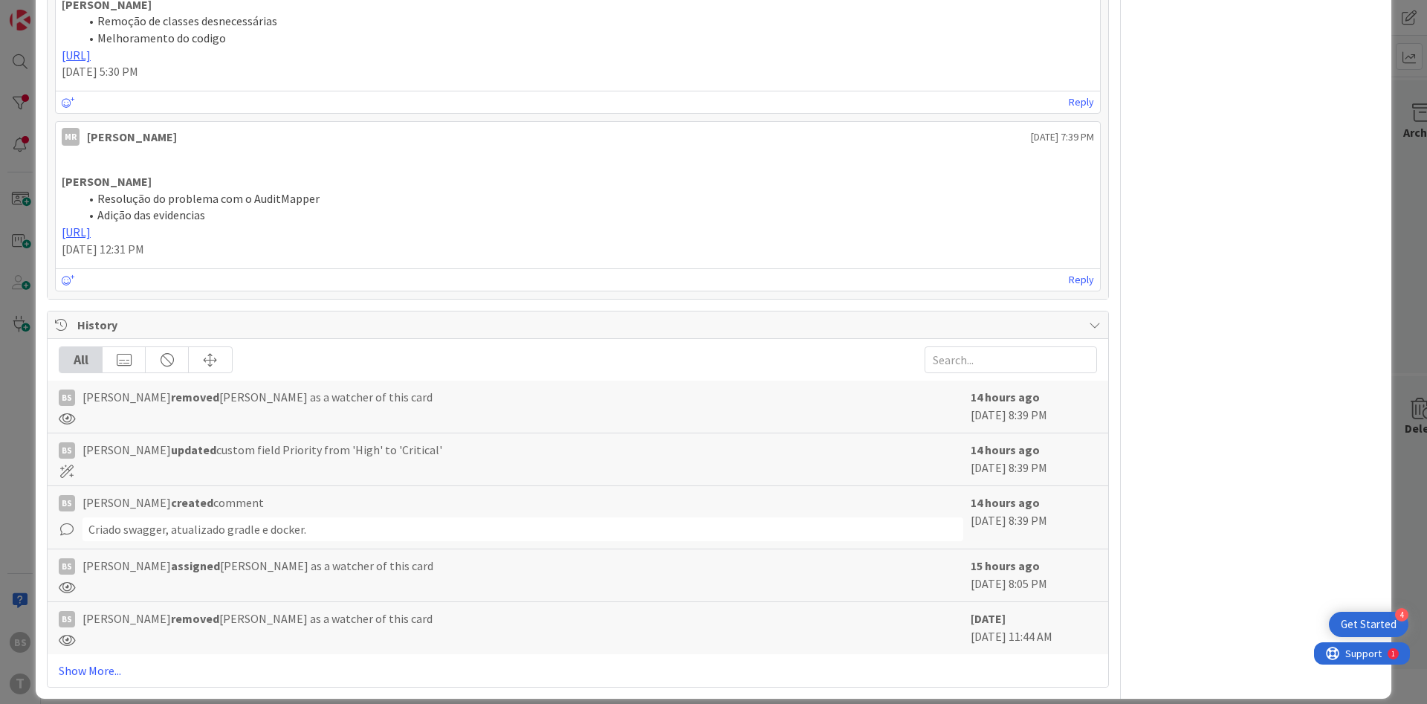
scroll to position [698, 0]
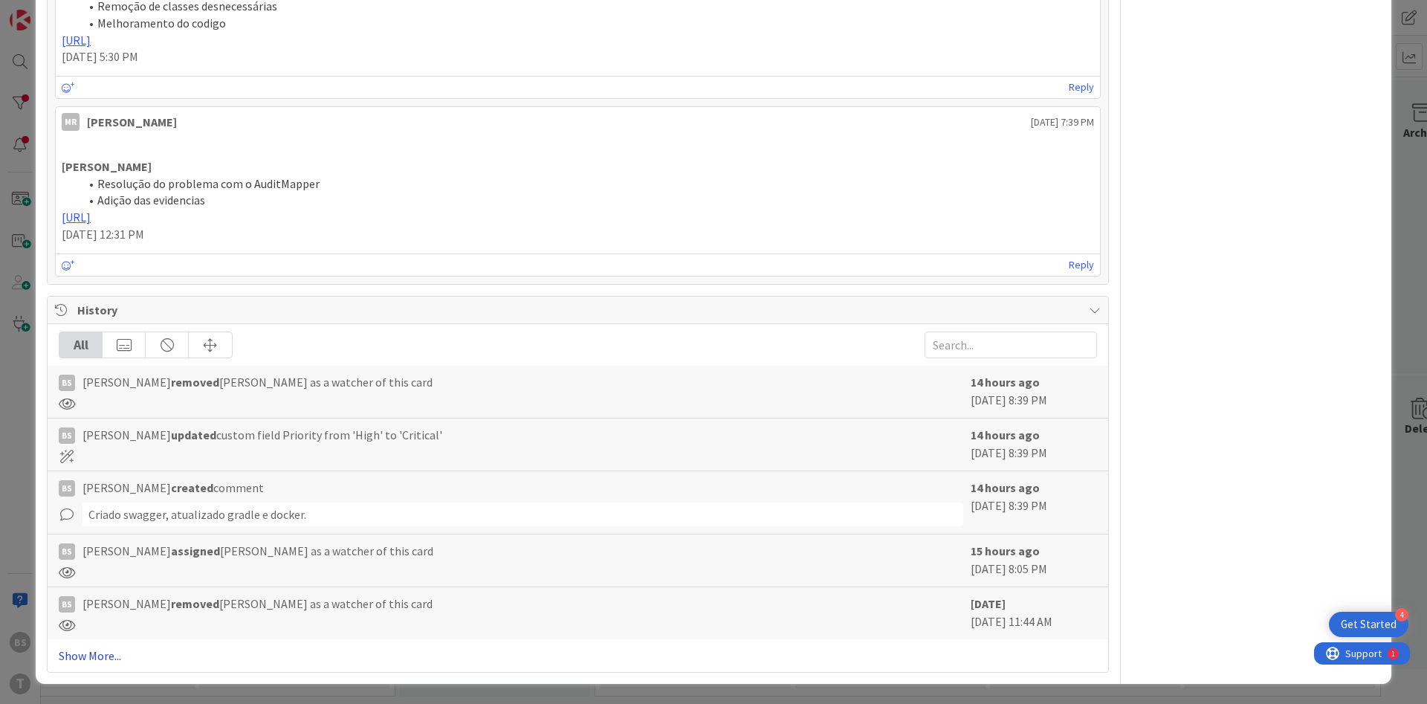
click at [97, 661] on link "Show More..." at bounding box center [578, 656] width 1038 height 18
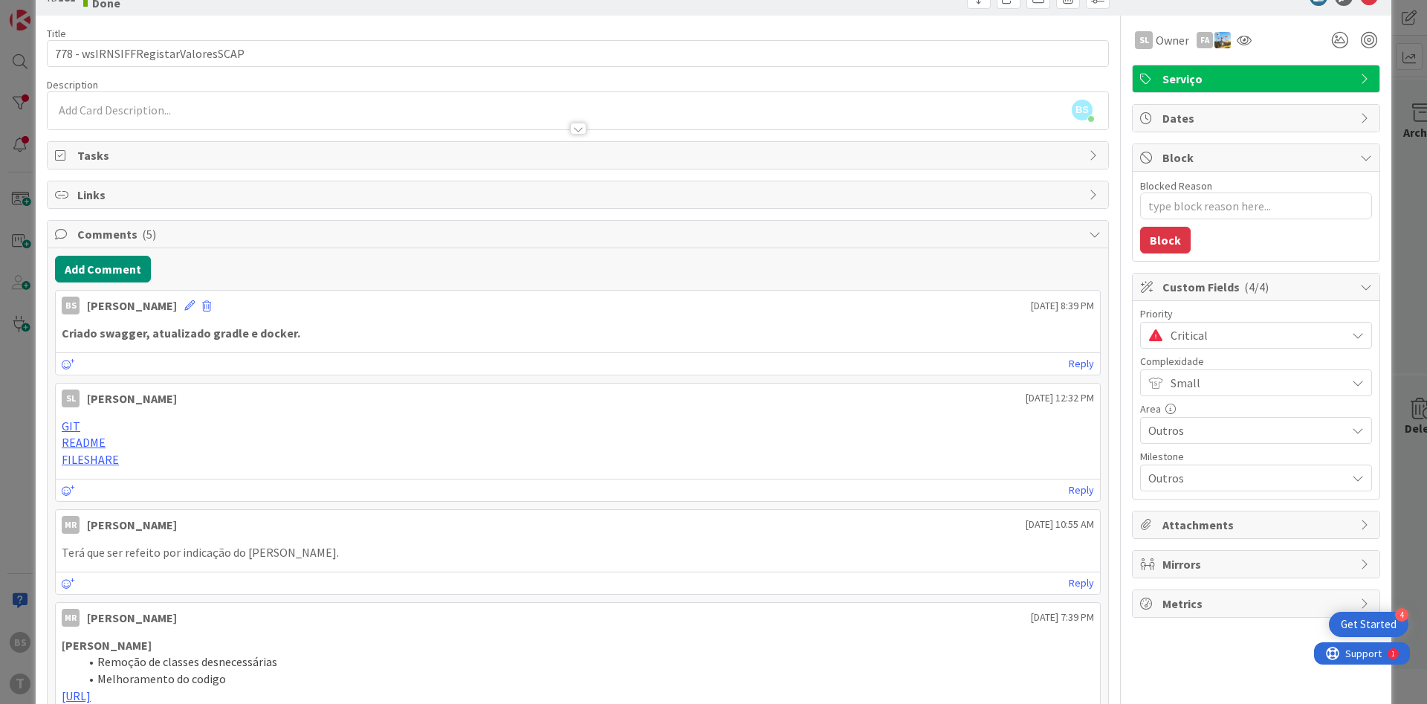
scroll to position [0, 0]
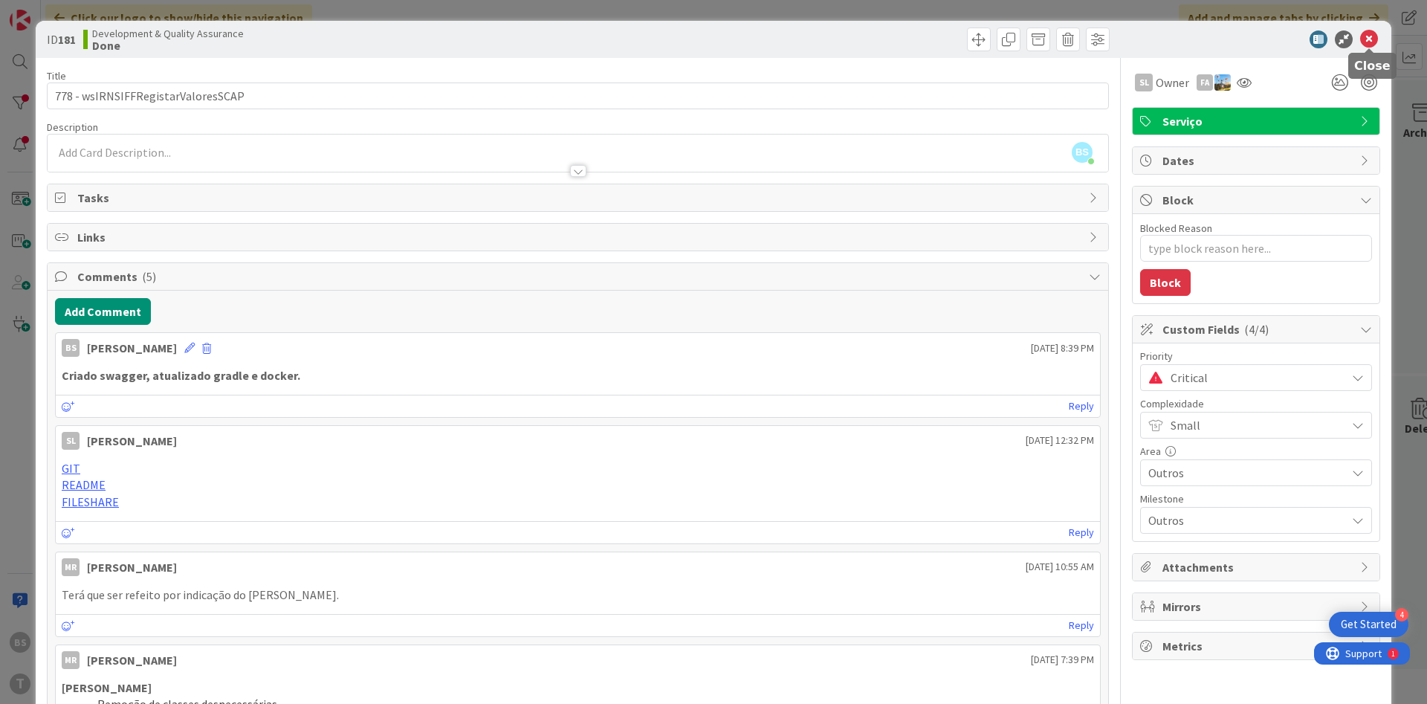
click at [1374, 41] on icon at bounding box center [1369, 39] width 18 height 18
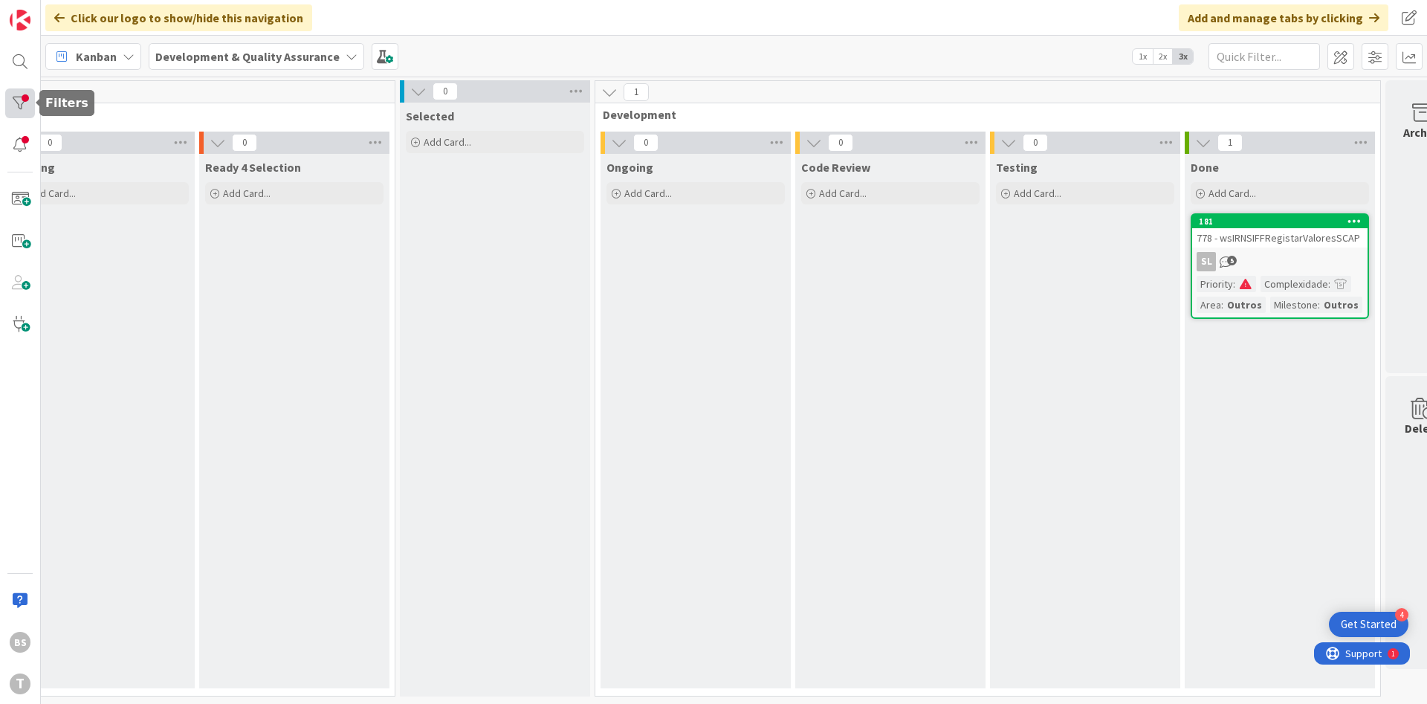
click at [29, 98] on div at bounding box center [20, 103] width 30 height 30
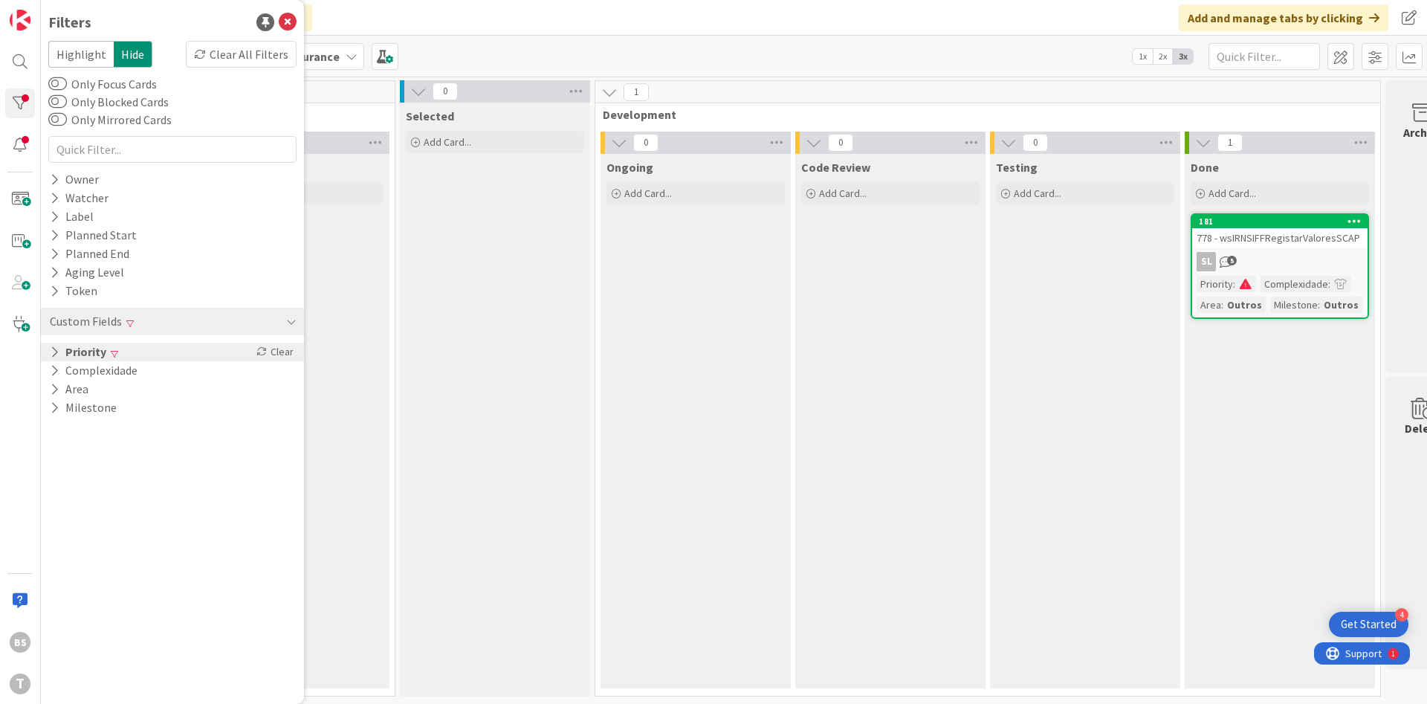
click at [152, 354] on div "Priority Clear" at bounding box center [172, 352] width 263 height 19
click at [45, 378] on div "Filters Highlight Hide Clear All Filters Only Focus Cards Only Blocked Cards On…" at bounding box center [172, 352] width 263 height 704
click at [55, 375] on icon at bounding box center [57, 374] width 10 height 10
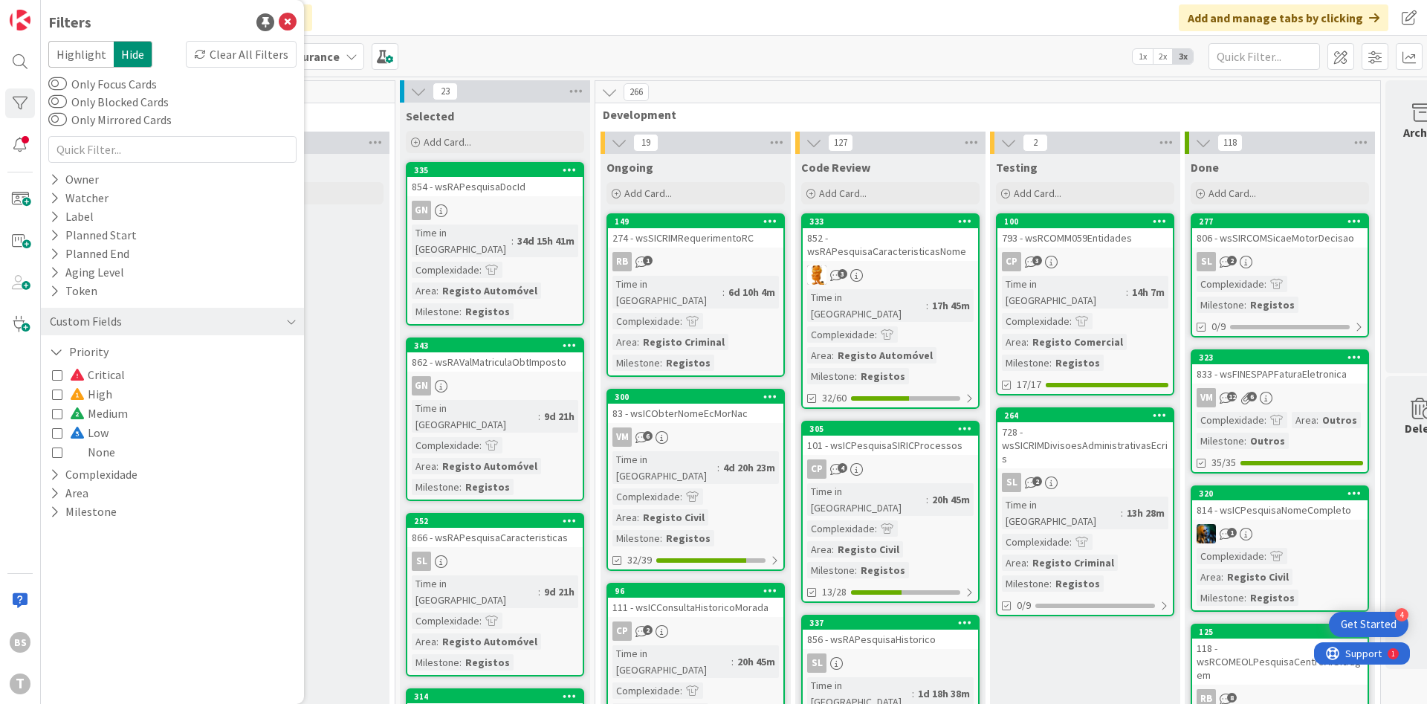
click at [56, 392] on icon at bounding box center [57, 394] width 10 height 10
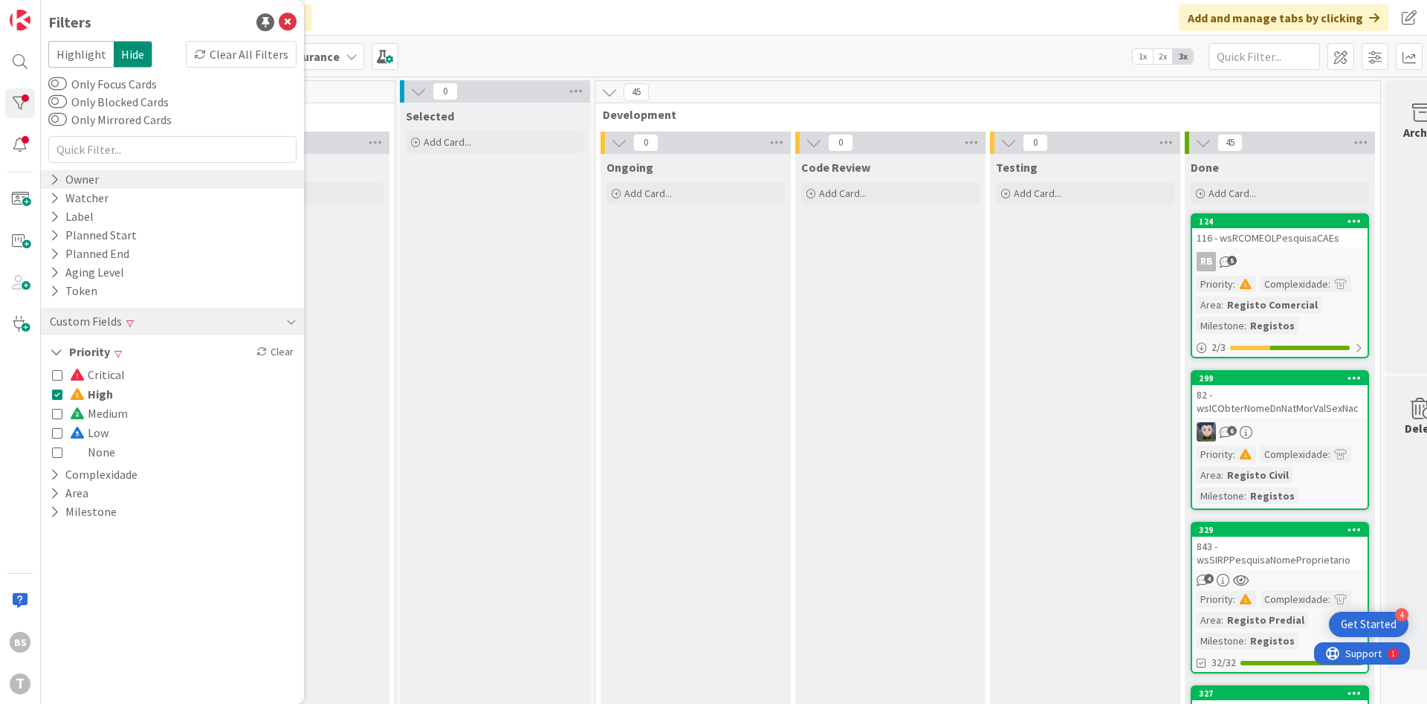
click at [98, 181] on div "Owner" at bounding box center [74, 179] width 52 height 19
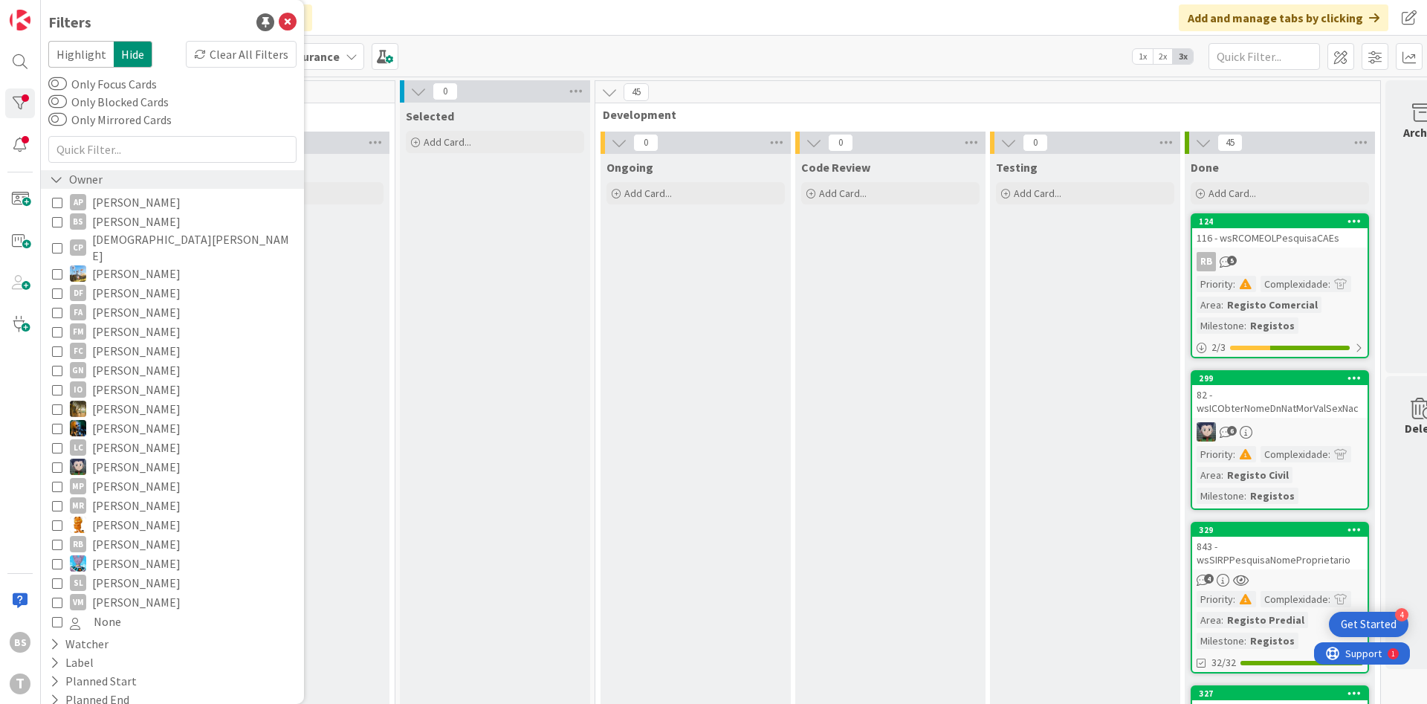
click at [106, 181] on div "Owner" at bounding box center [172, 179] width 263 height 19
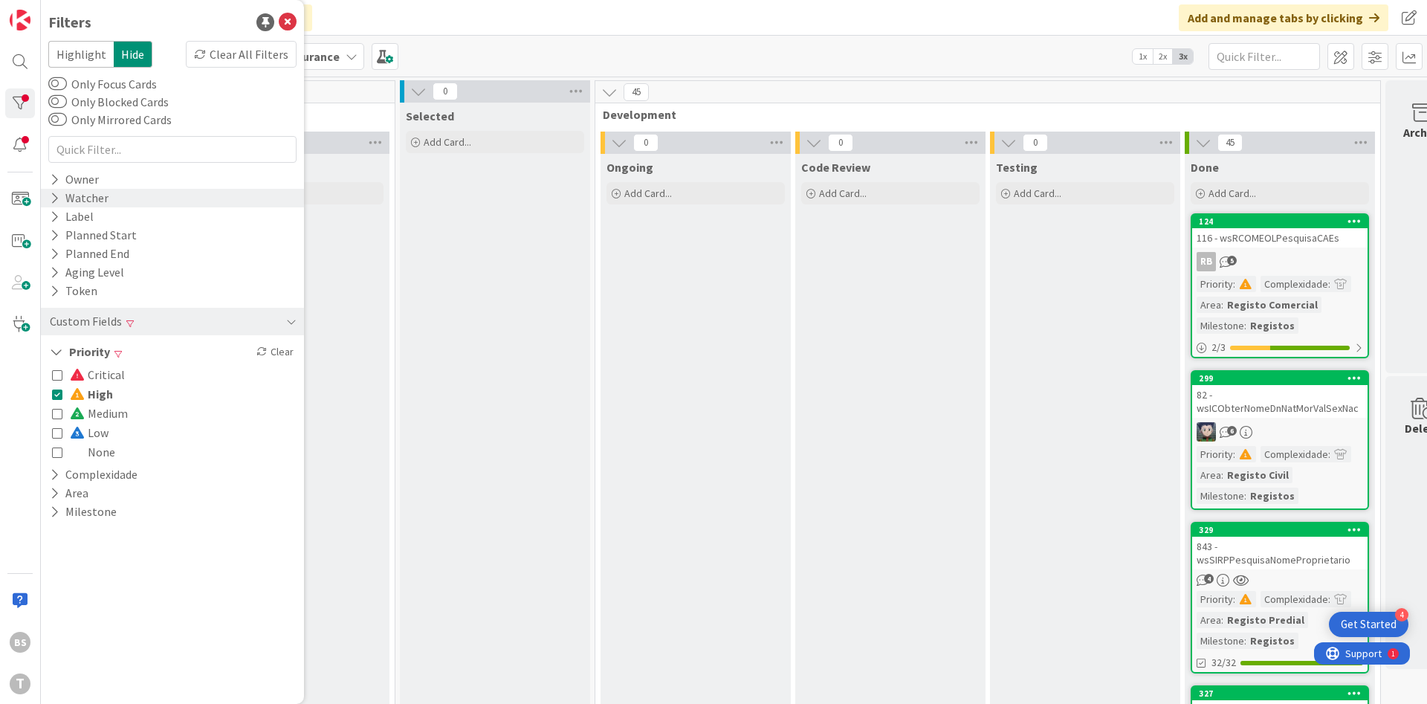
click at [105, 197] on div "Watcher" at bounding box center [79, 198] width 62 height 19
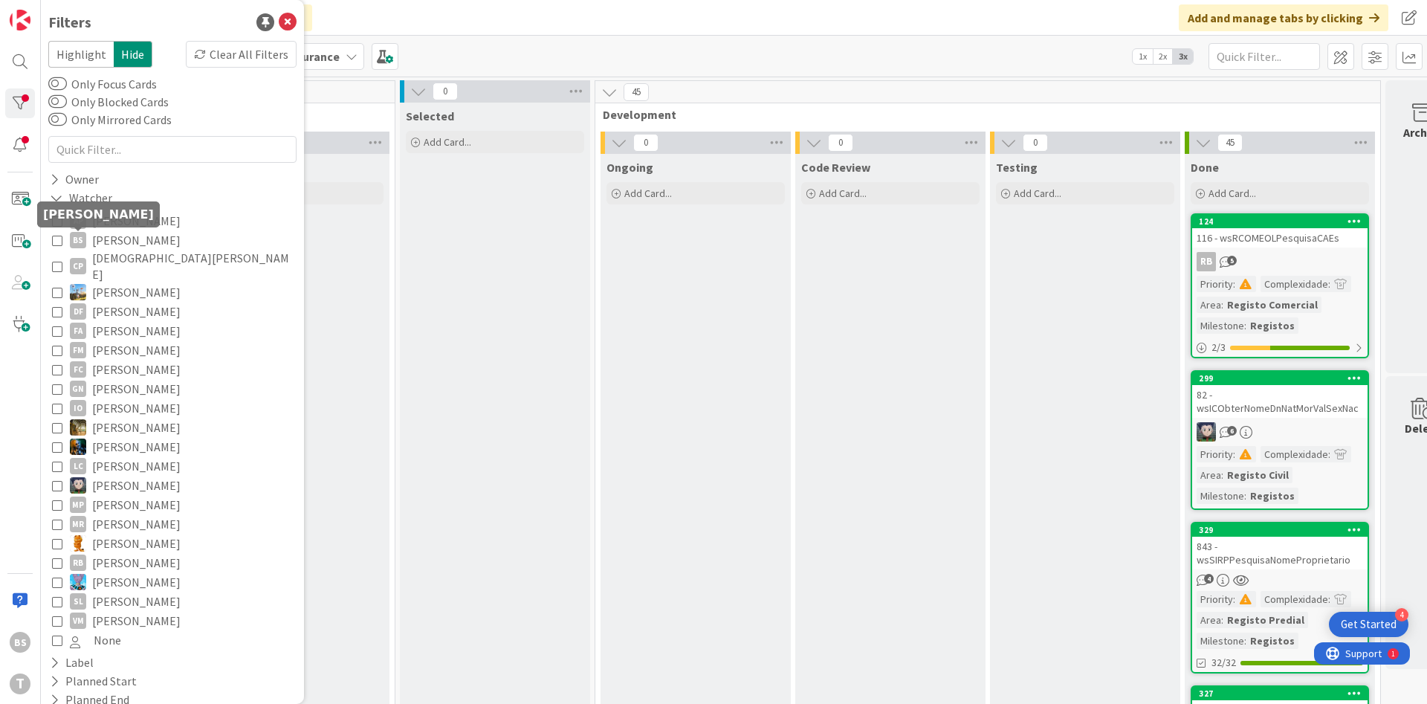
click at [56, 242] on icon at bounding box center [57, 240] width 10 height 10
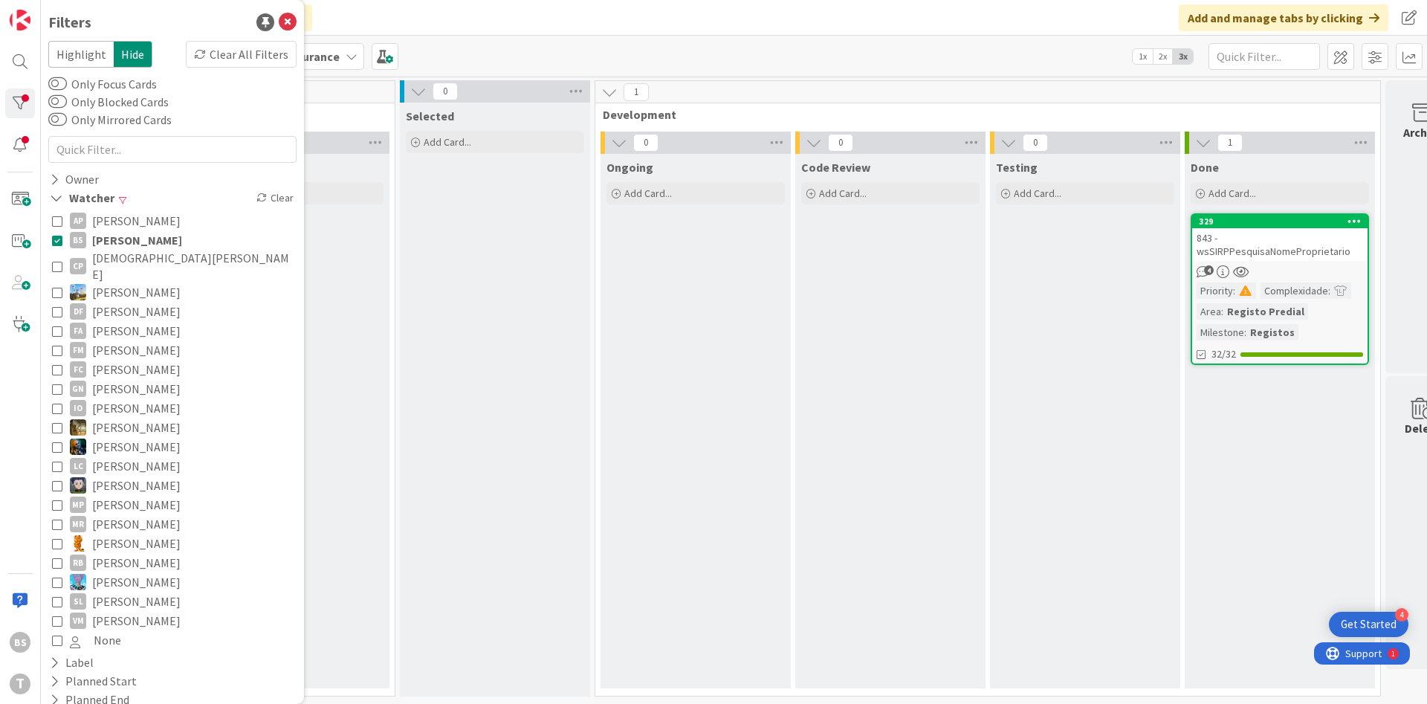
click at [954, 369] on div "Code Review Add Card..." at bounding box center [890, 421] width 190 height 534
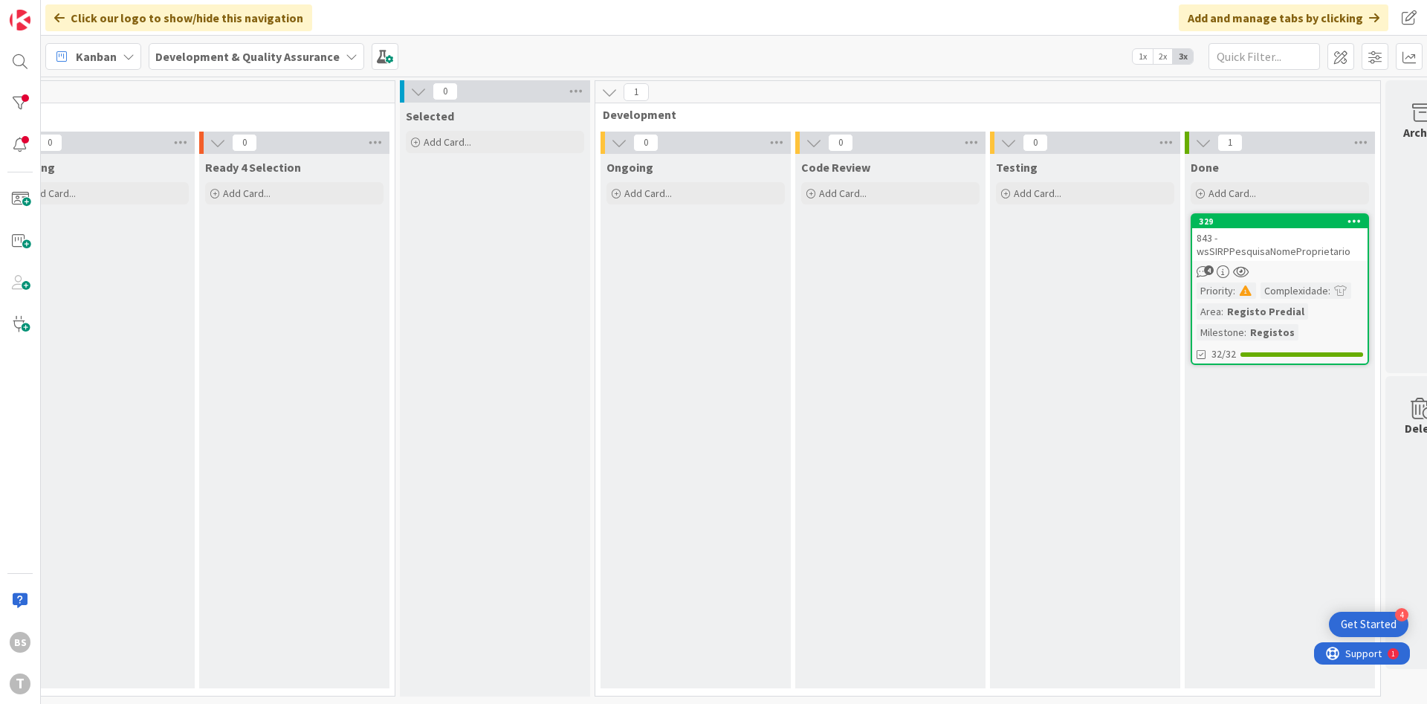
click at [1273, 256] on div "843 - wsSIRPPesquisaNomeProprietario" at bounding box center [1279, 244] width 175 height 33
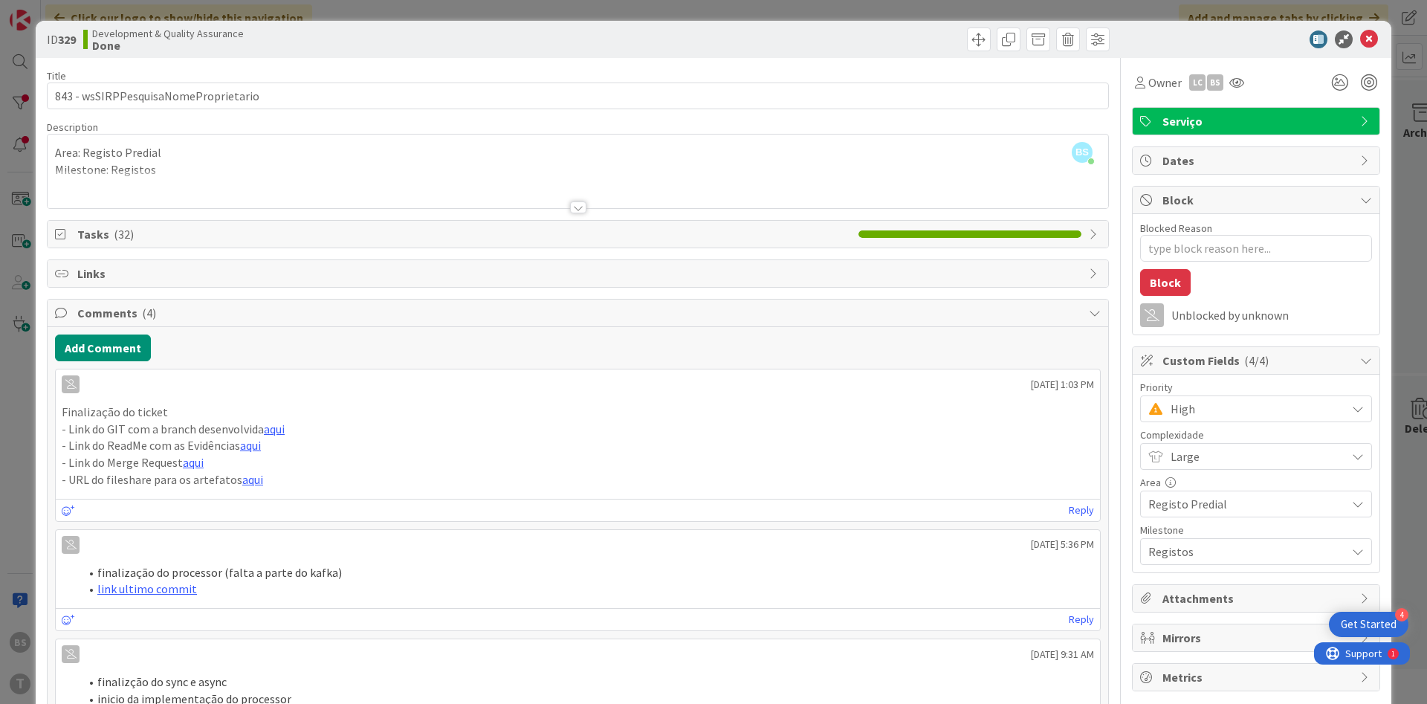
click at [583, 207] on div at bounding box center [578, 207] width 16 height 12
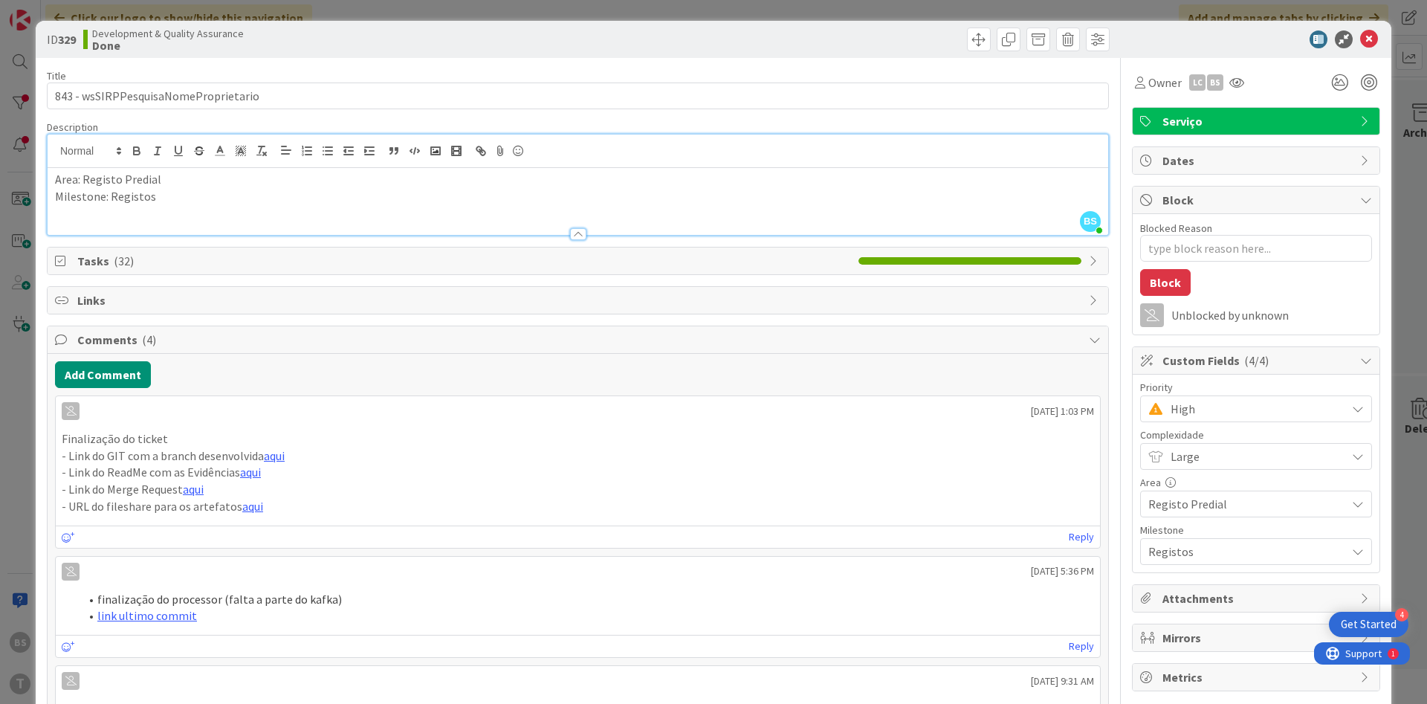
click at [1243, 412] on span "High" at bounding box center [1255, 408] width 168 height 21
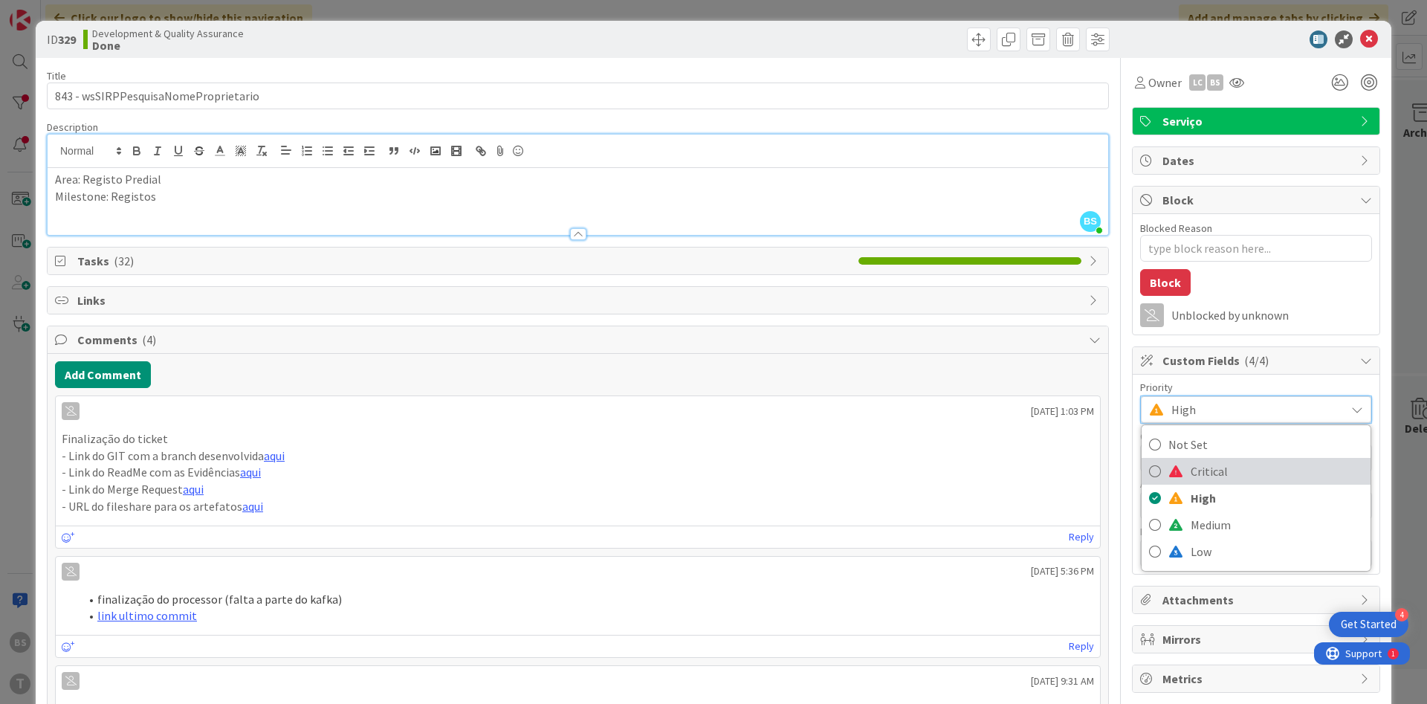
click at [1223, 475] on span "Critical" at bounding box center [1277, 471] width 172 height 22
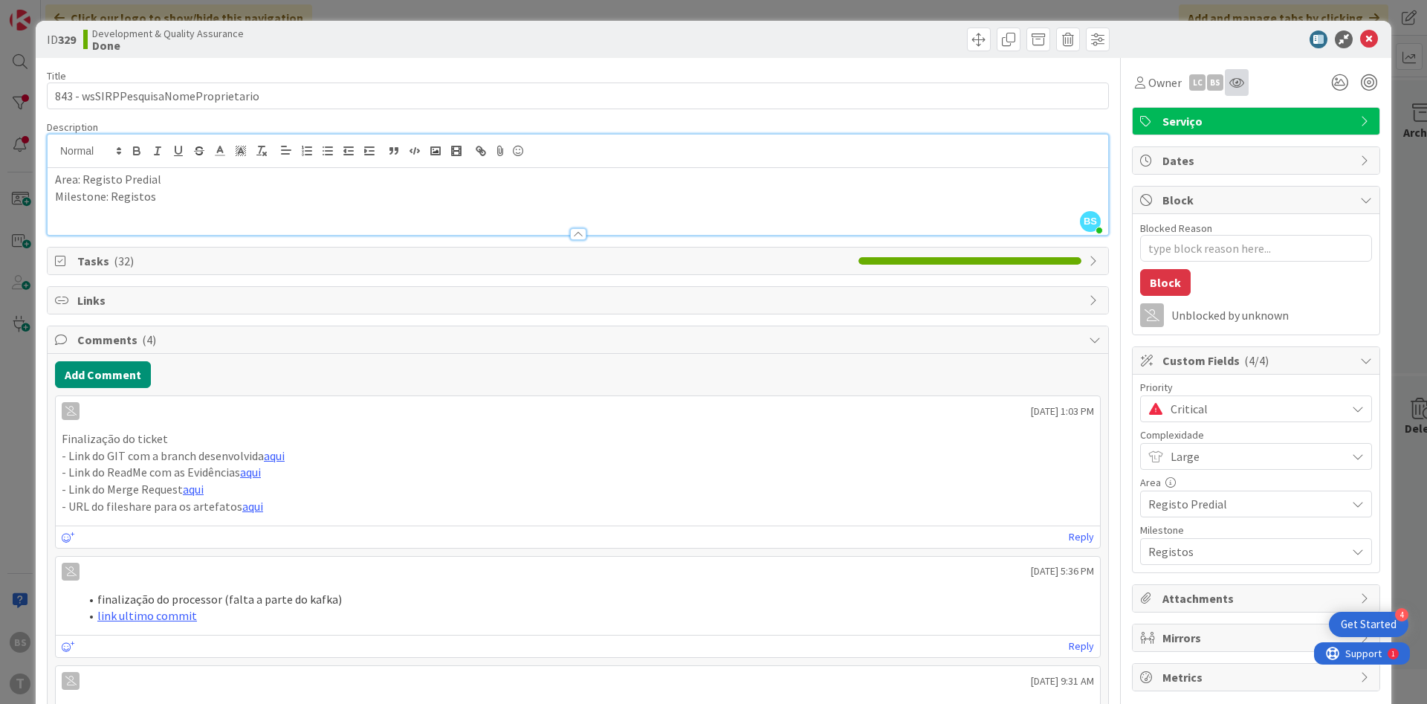
click at [1235, 91] on div at bounding box center [1237, 82] width 24 height 27
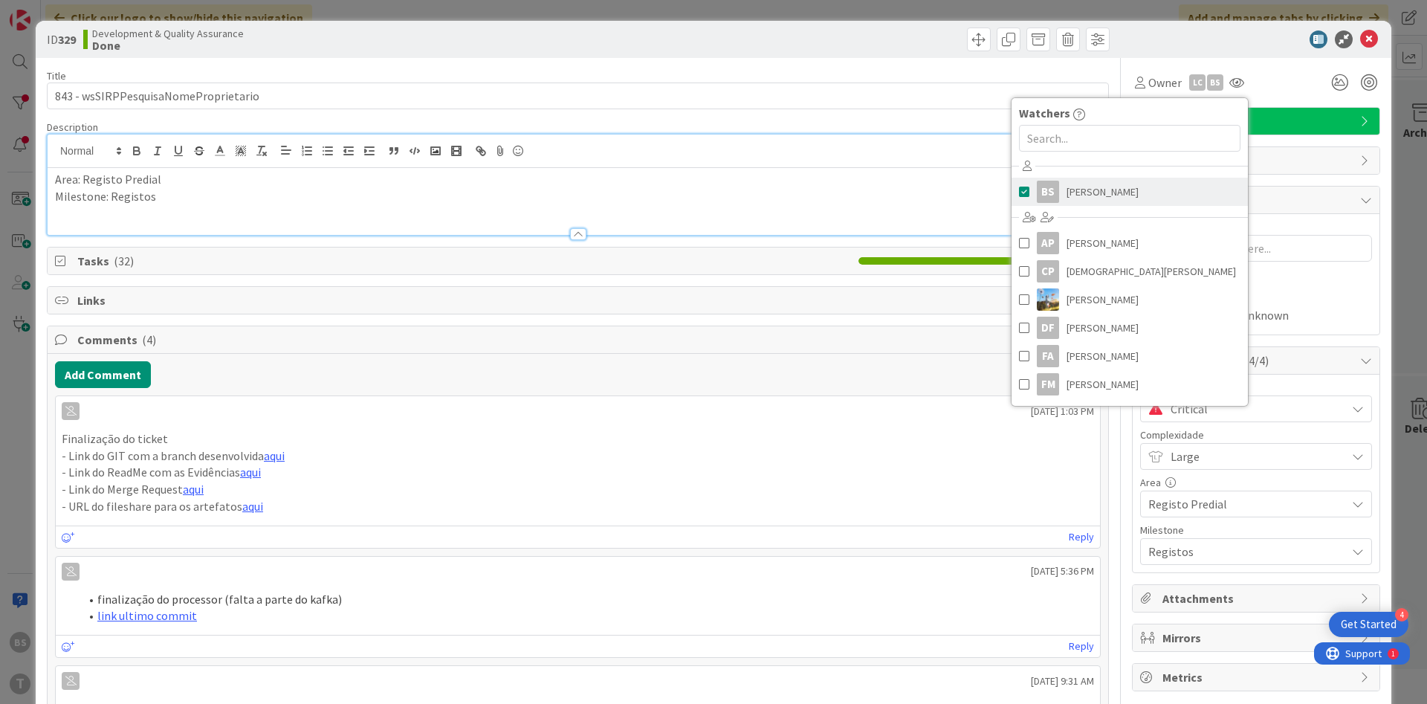
click at [1087, 200] on span "[PERSON_NAME]" at bounding box center [1103, 192] width 72 height 22
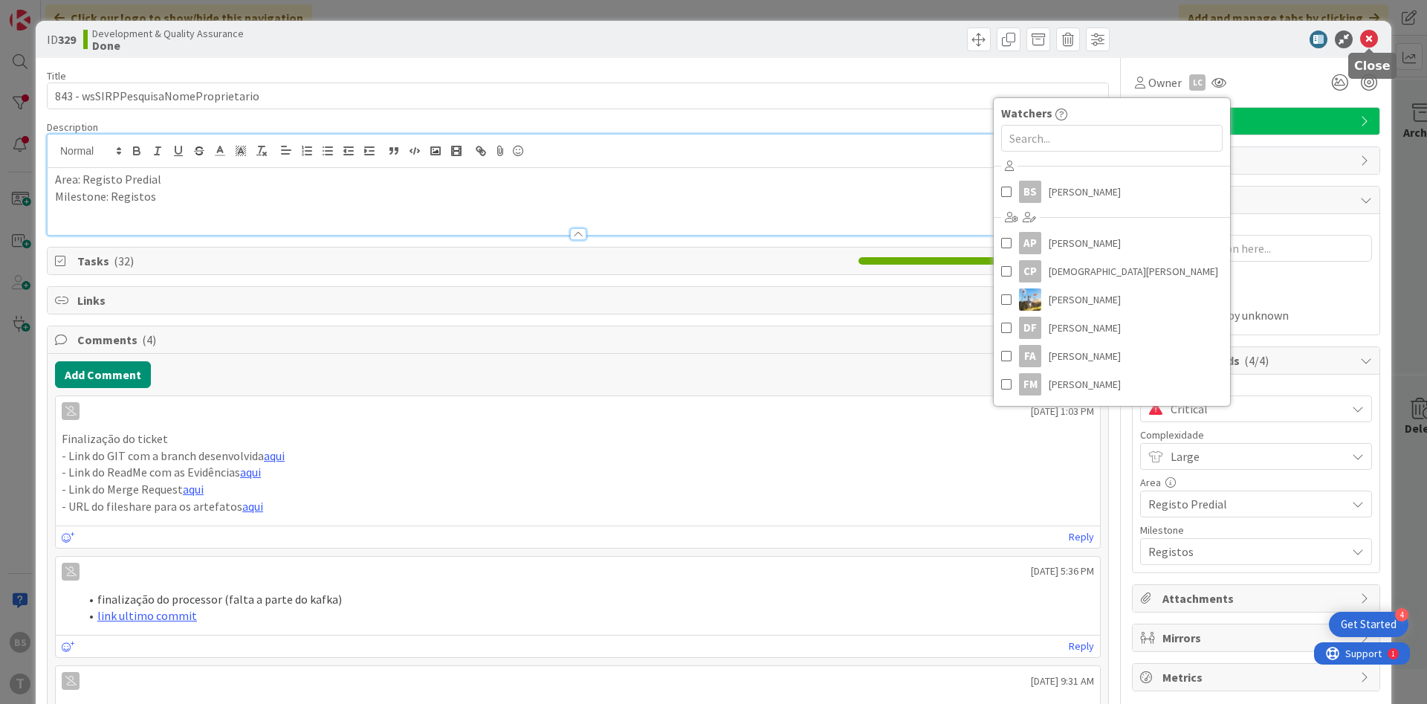
click at [1374, 36] on icon at bounding box center [1369, 39] width 18 height 18
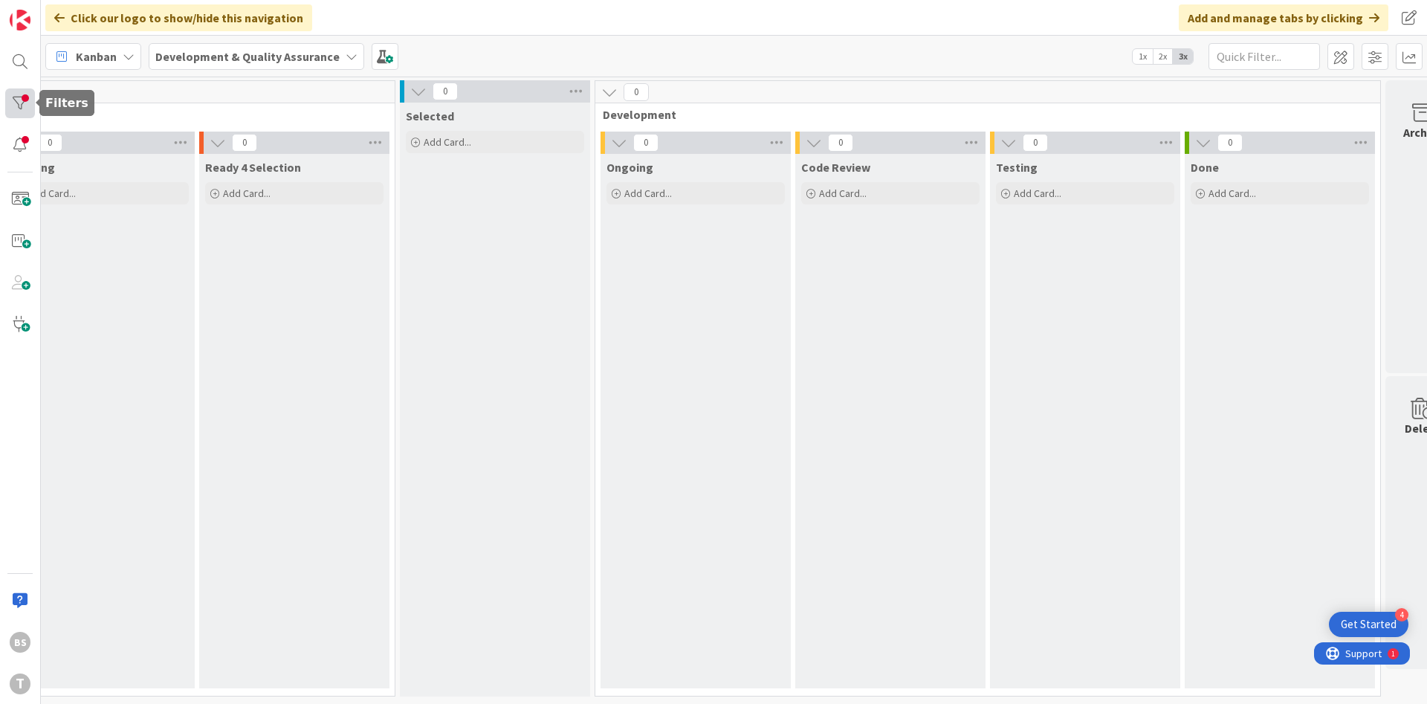
click at [16, 99] on div at bounding box center [20, 103] width 30 height 30
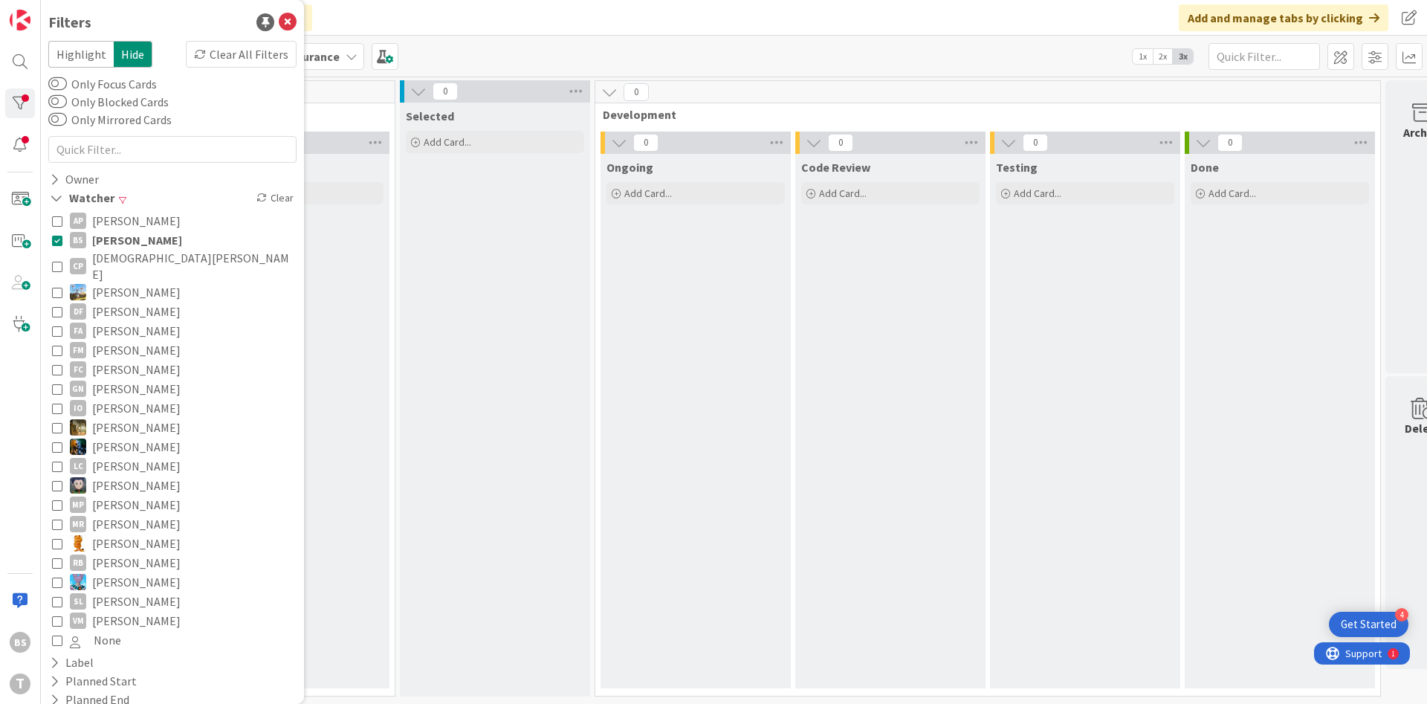
click at [58, 240] on icon at bounding box center [57, 240] width 10 height 10
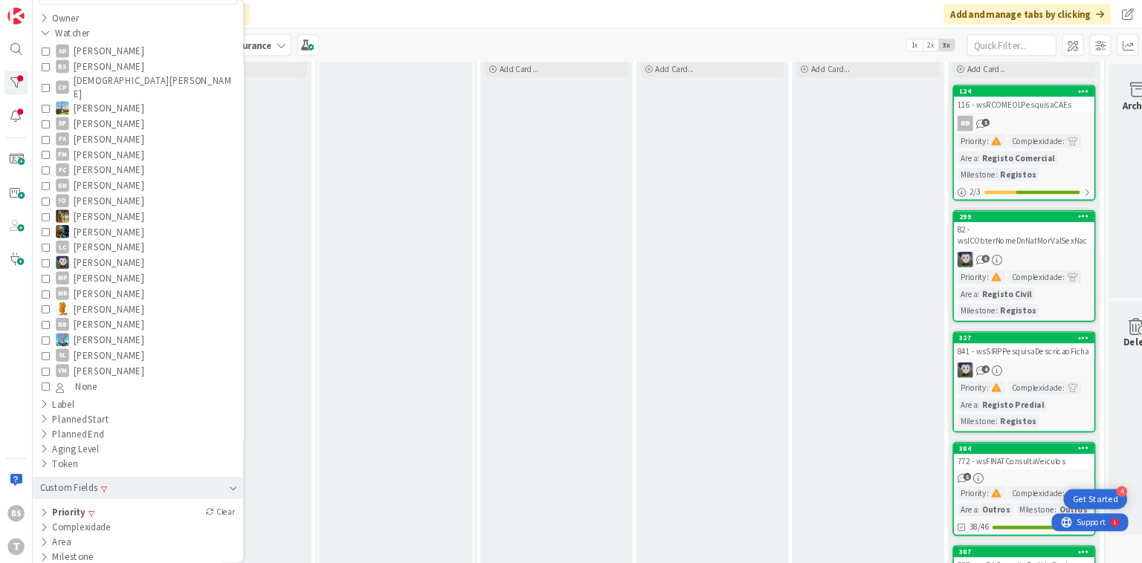
scroll to position [268, 242]
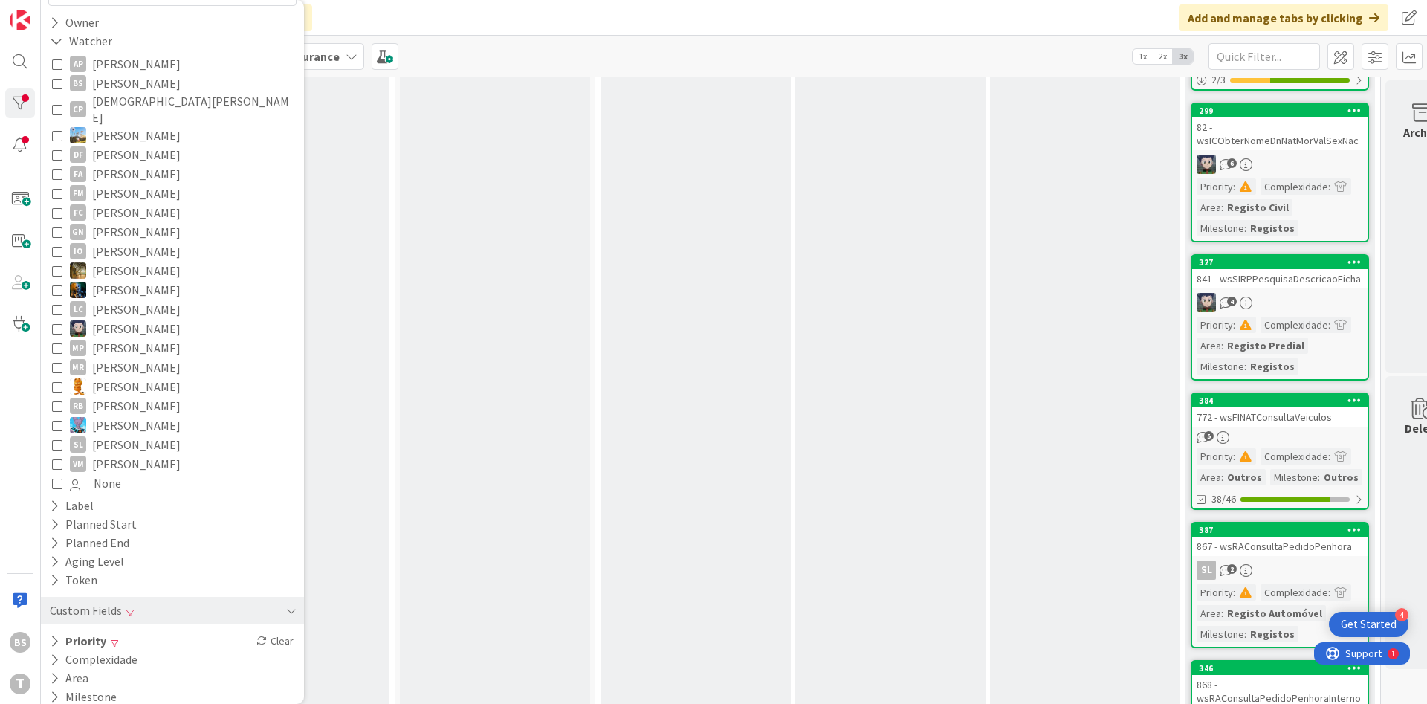
click at [1284, 288] on link "327 841 - wsSIRPPesquisaDescricaoFicha 4 Priority : Complexidade : Area : Regis…" at bounding box center [1280, 317] width 178 height 126
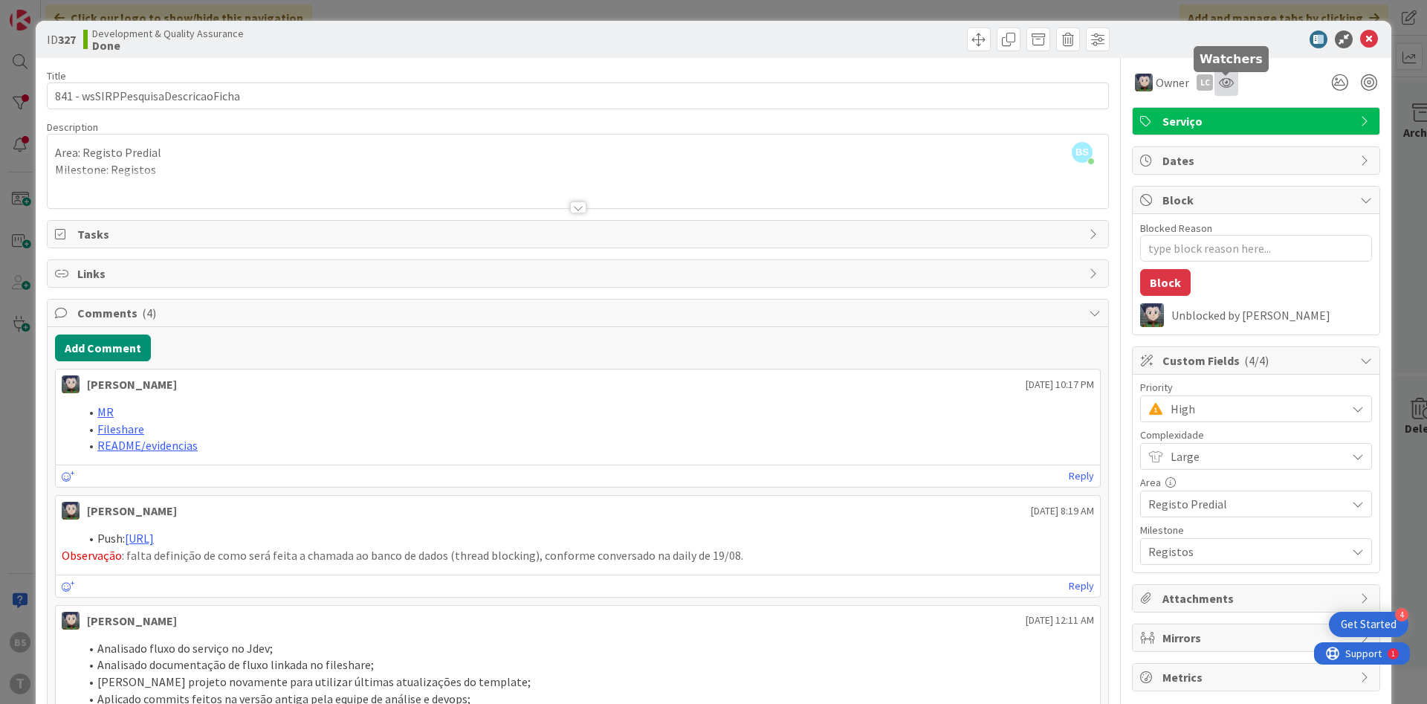
click at [1229, 85] on icon at bounding box center [1226, 83] width 15 height 12
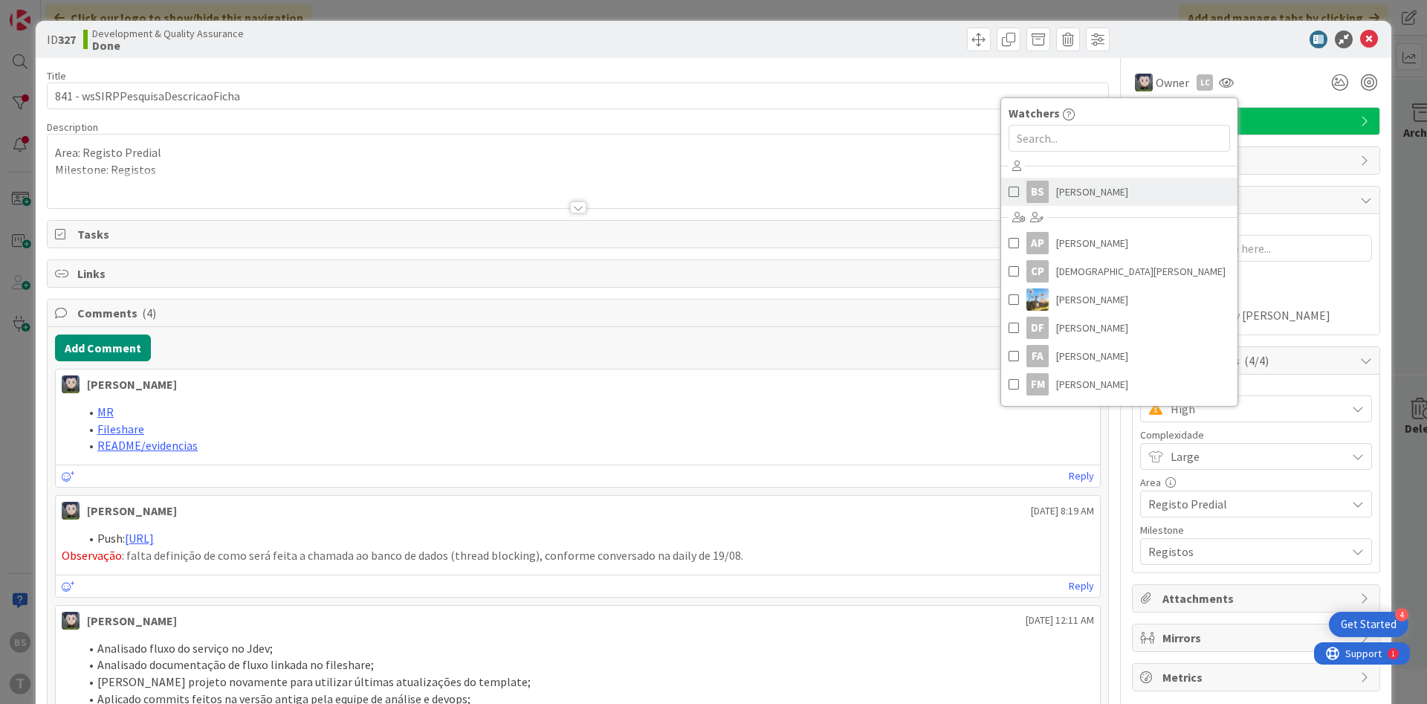
click at [1157, 186] on link "BS [PERSON_NAME]" at bounding box center [1119, 192] width 236 height 28
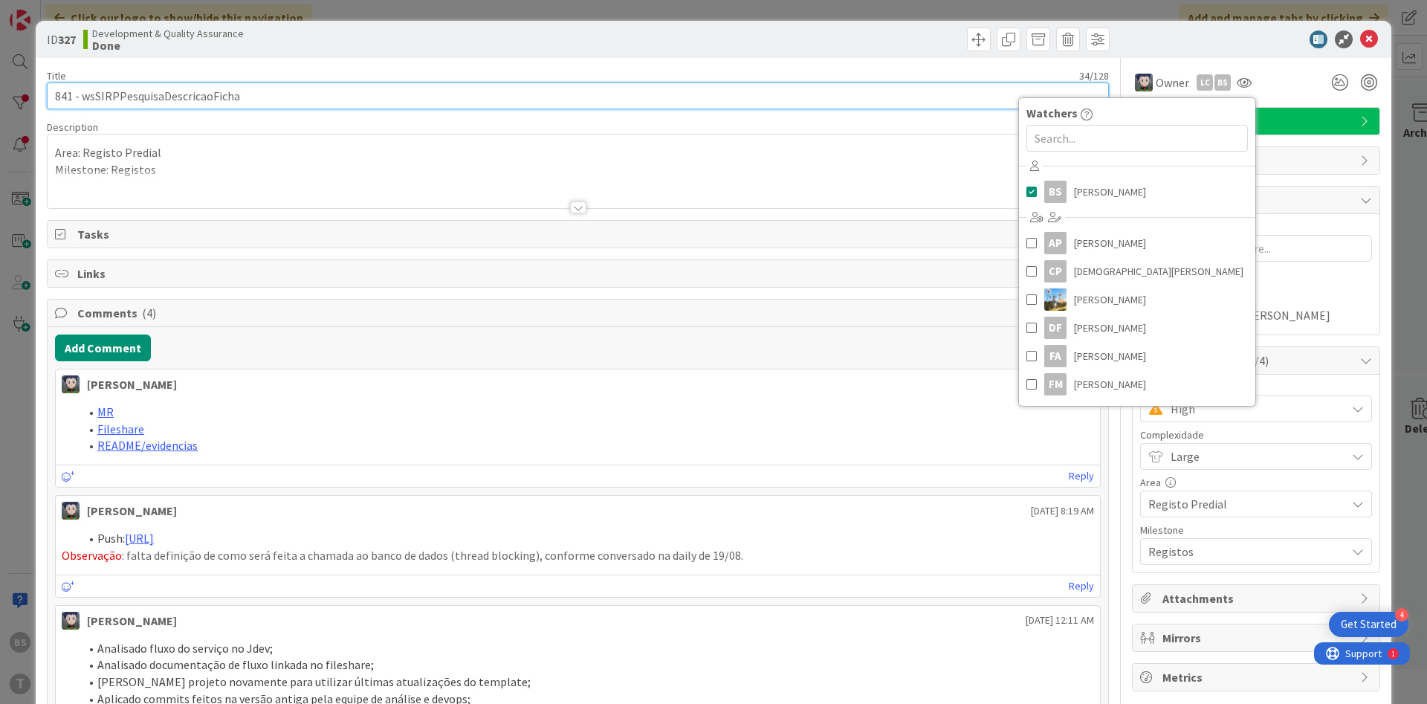
click at [351, 89] on input "841 - wsSIRPPesquisaDescricaoFicha" at bounding box center [578, 96] width 1062 height 27
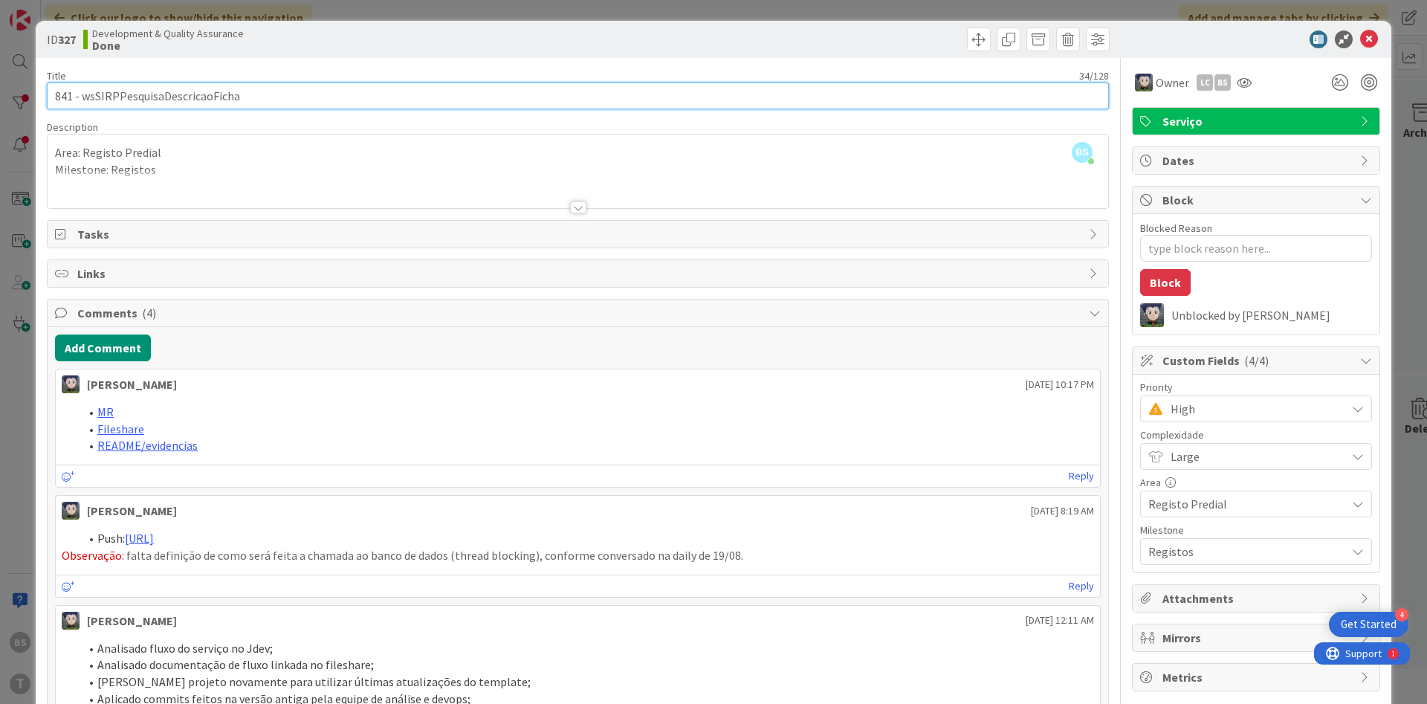
click at [198, 95] on input "841 - wsSIRPPesquisaDescricaoFicha" at bounding box center [578, 96] width 1062 height 27
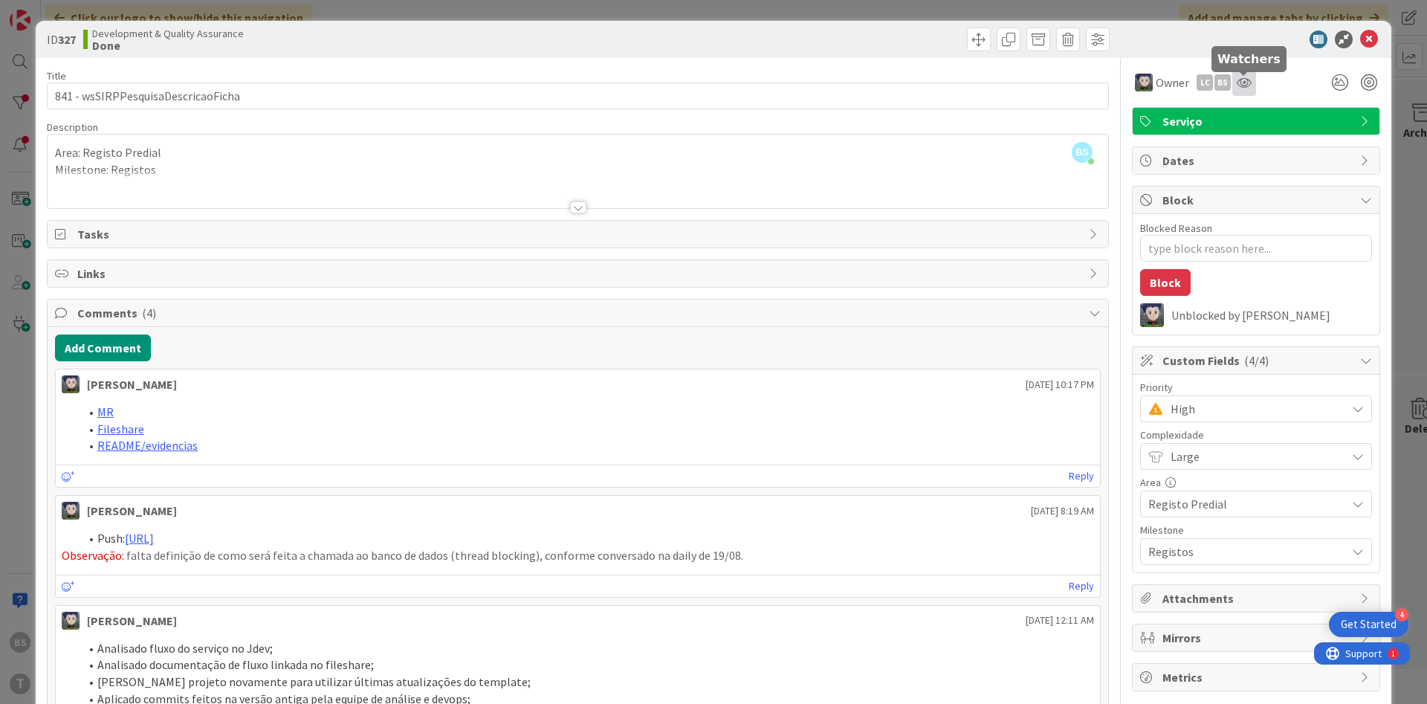
click at [1240, 80] on icon at bounding box center [1244, 83] width 15 height 12
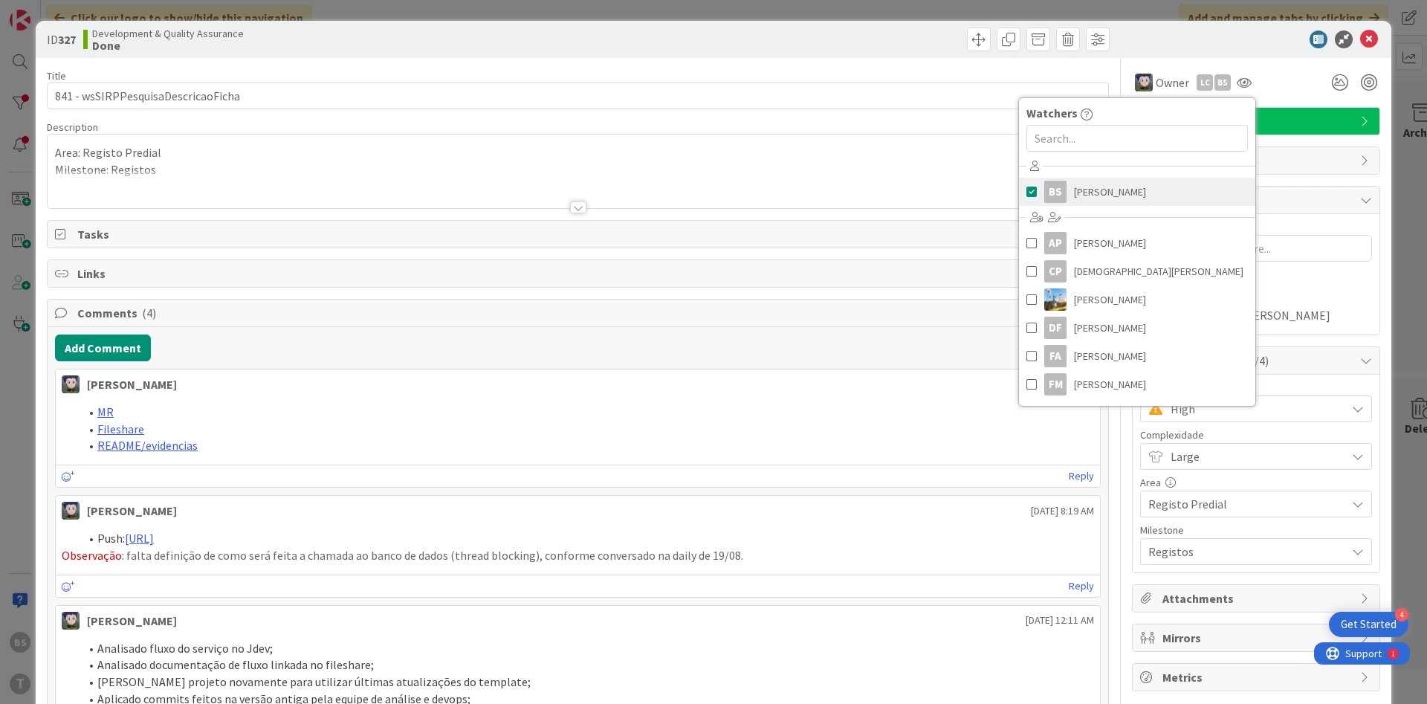
click at [1104, 184] on span "[PERSON_NAME]" at bounding box center [1110, 192] width 72 height 22
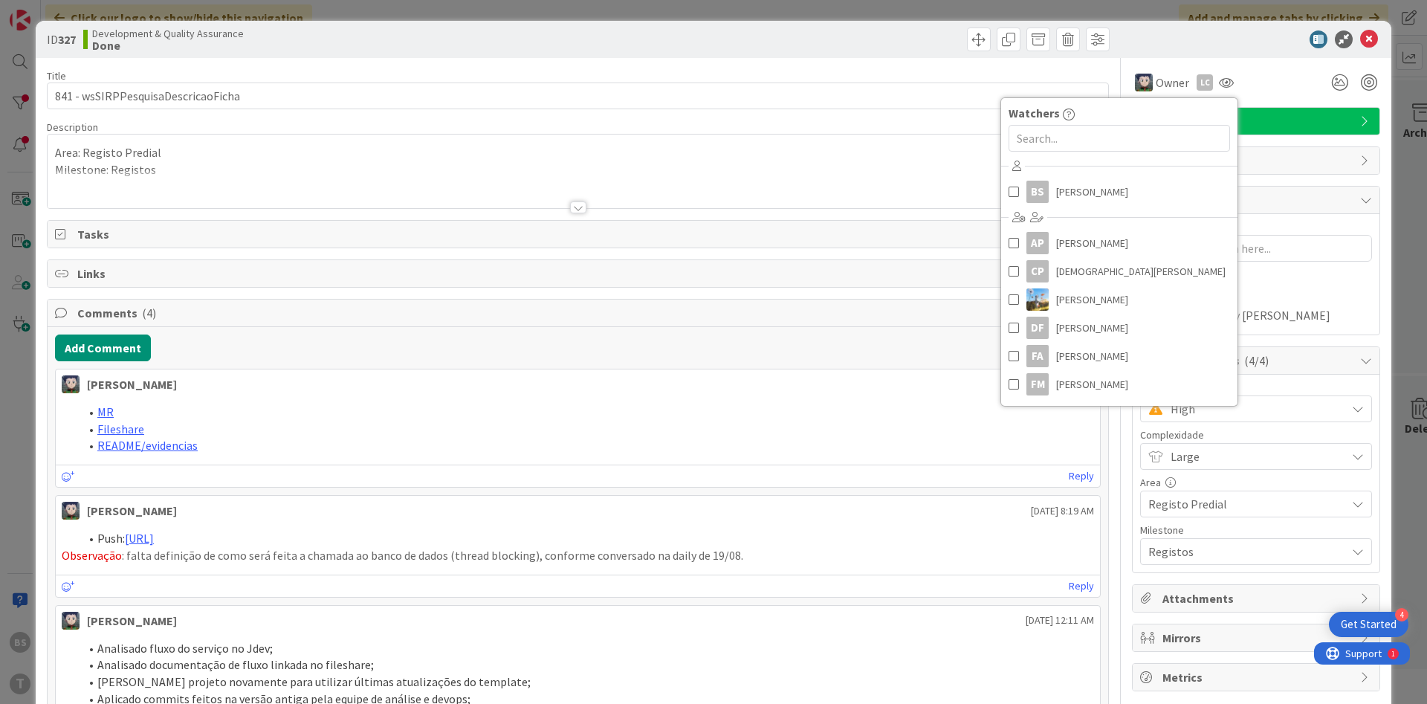
click at [1288, 406] on span "High" at bounding box center [1255, 408] width 168 height 21
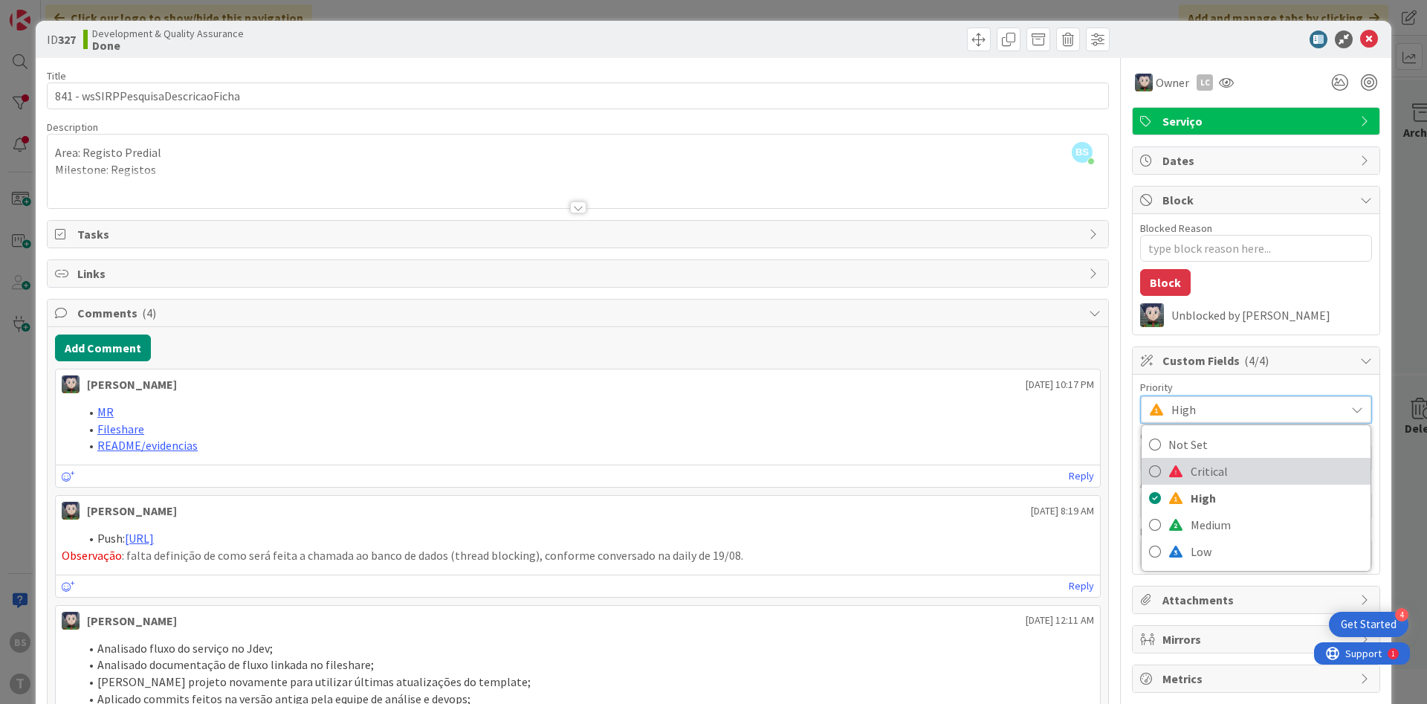
click at [1262, 468] on span "Critical" at bounding box center [1277, 471] width 172 height 22
type textarea "x"
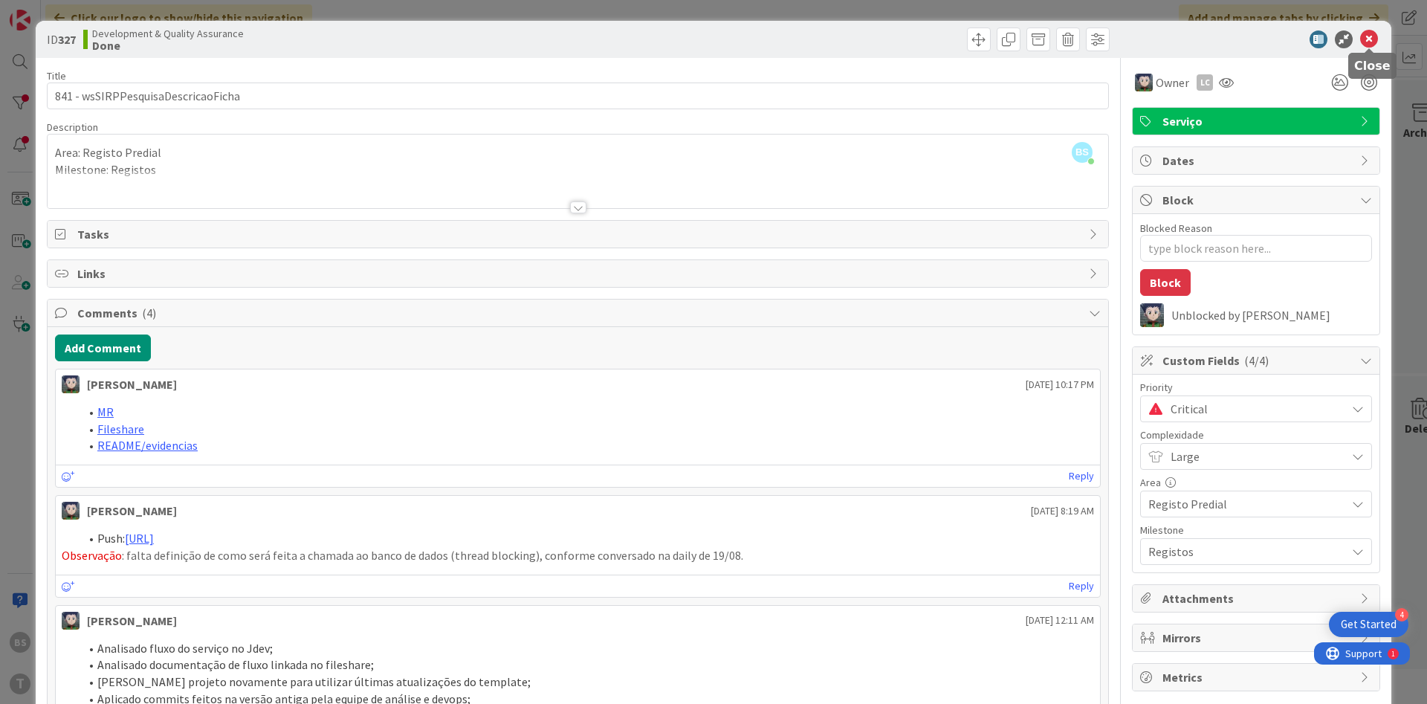
click at [1372, 40] on icon at bounding box center [1369, 39] width 18 height 18
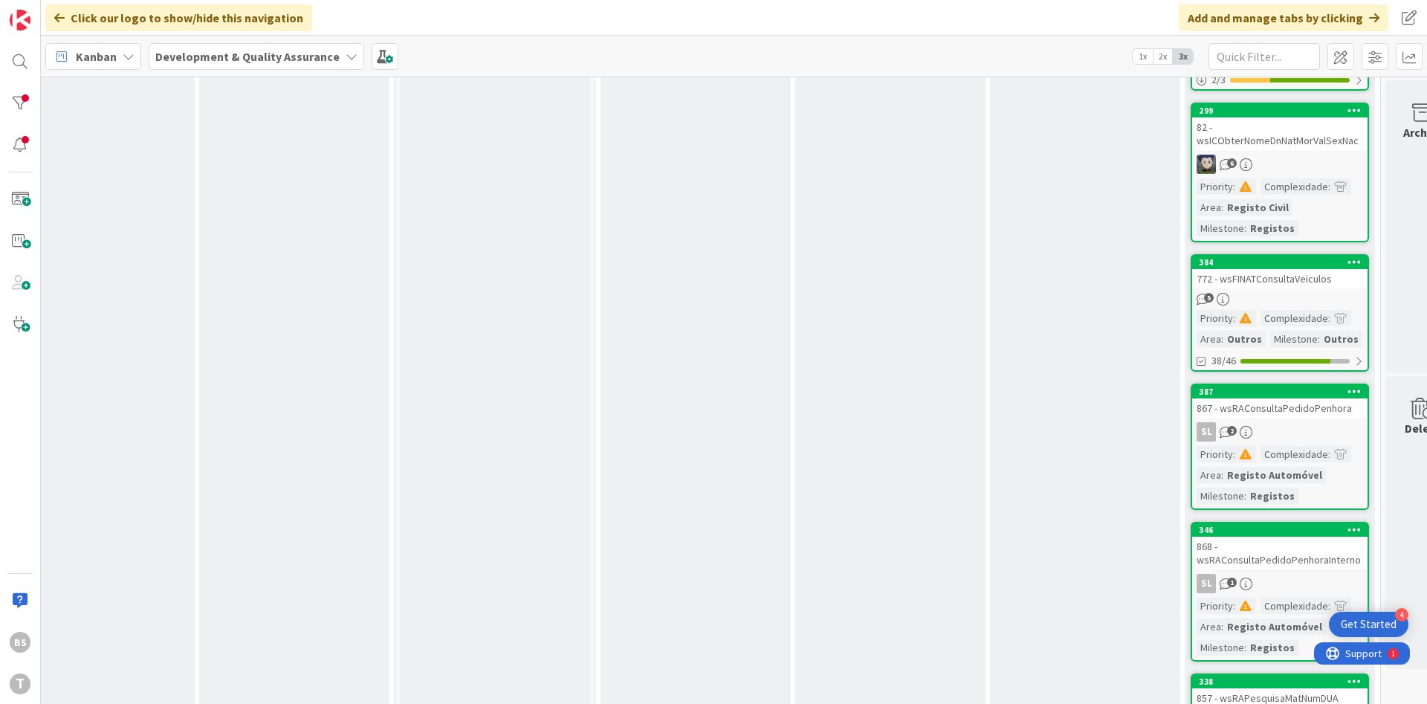
scroll to position [0, 242]
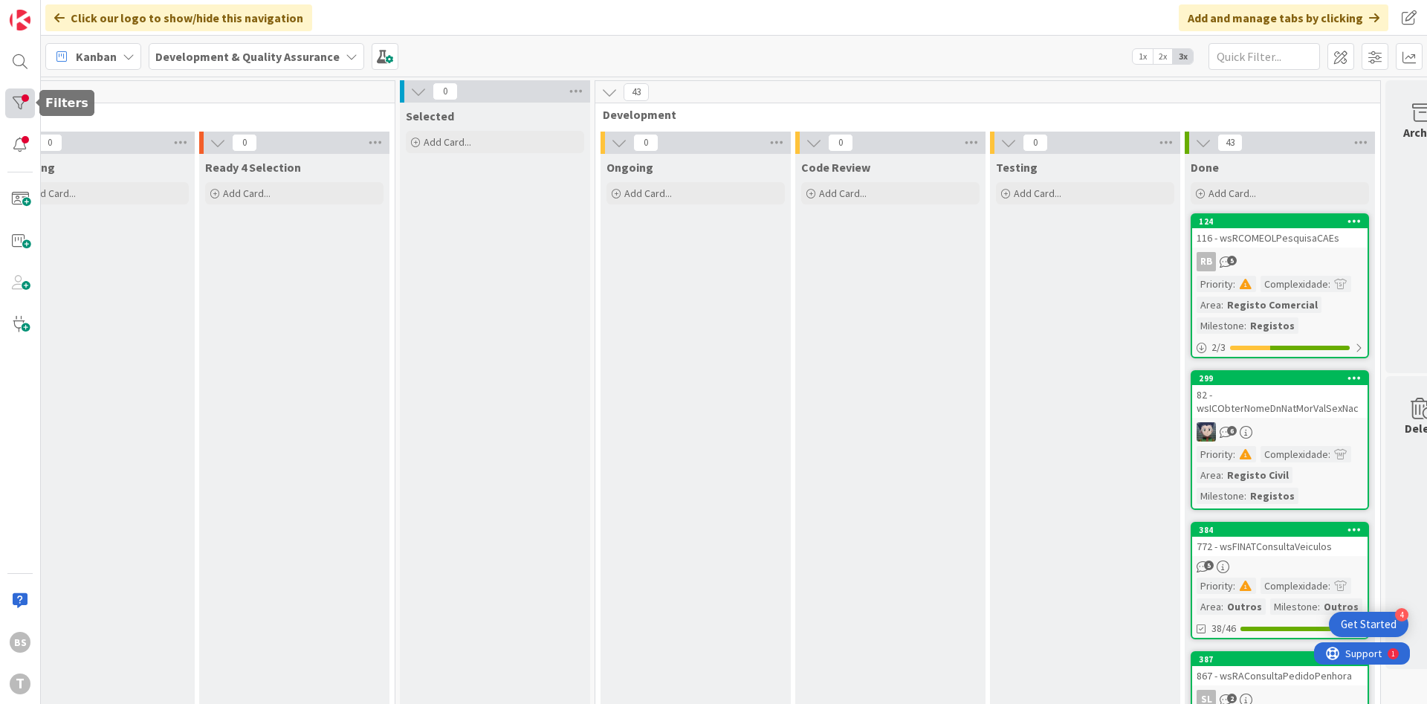
click at [12, 104] on div at bounding box center [20, 103] width 30 height 30
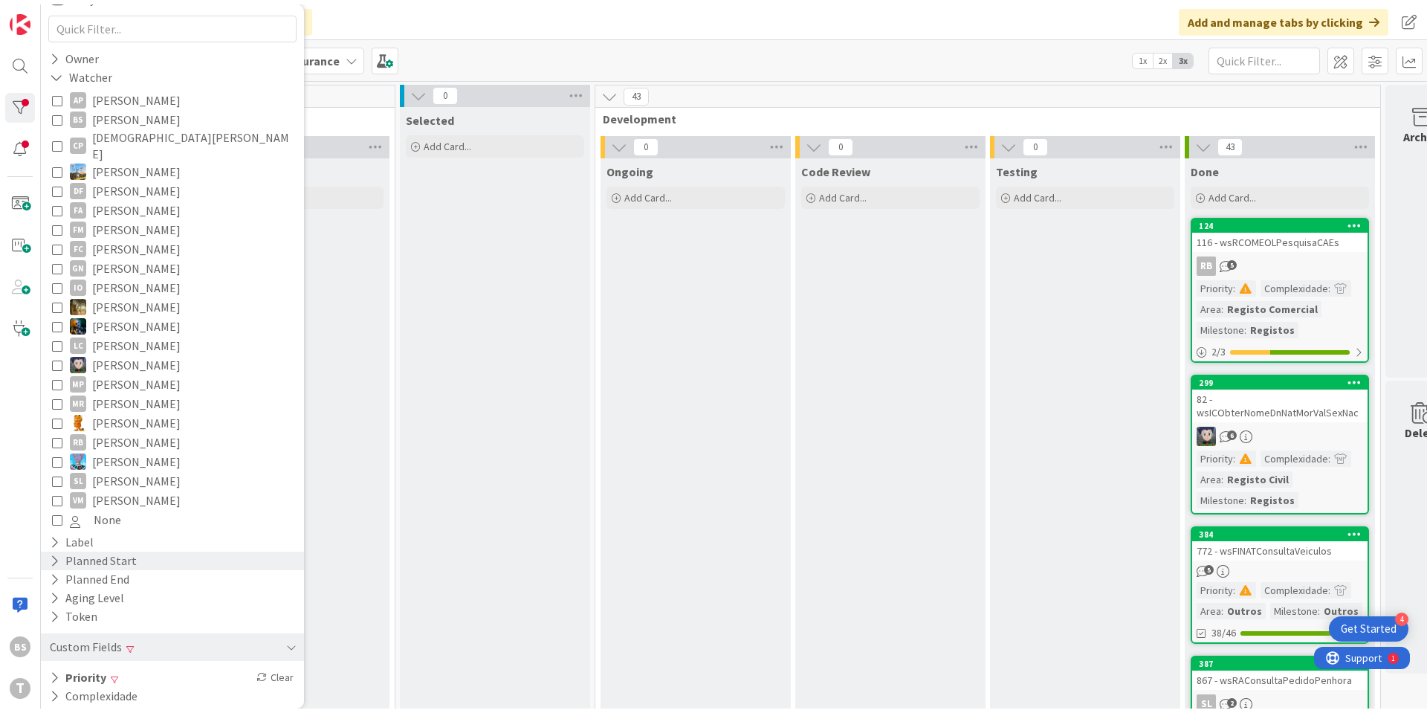
scroll to position [157, 0]
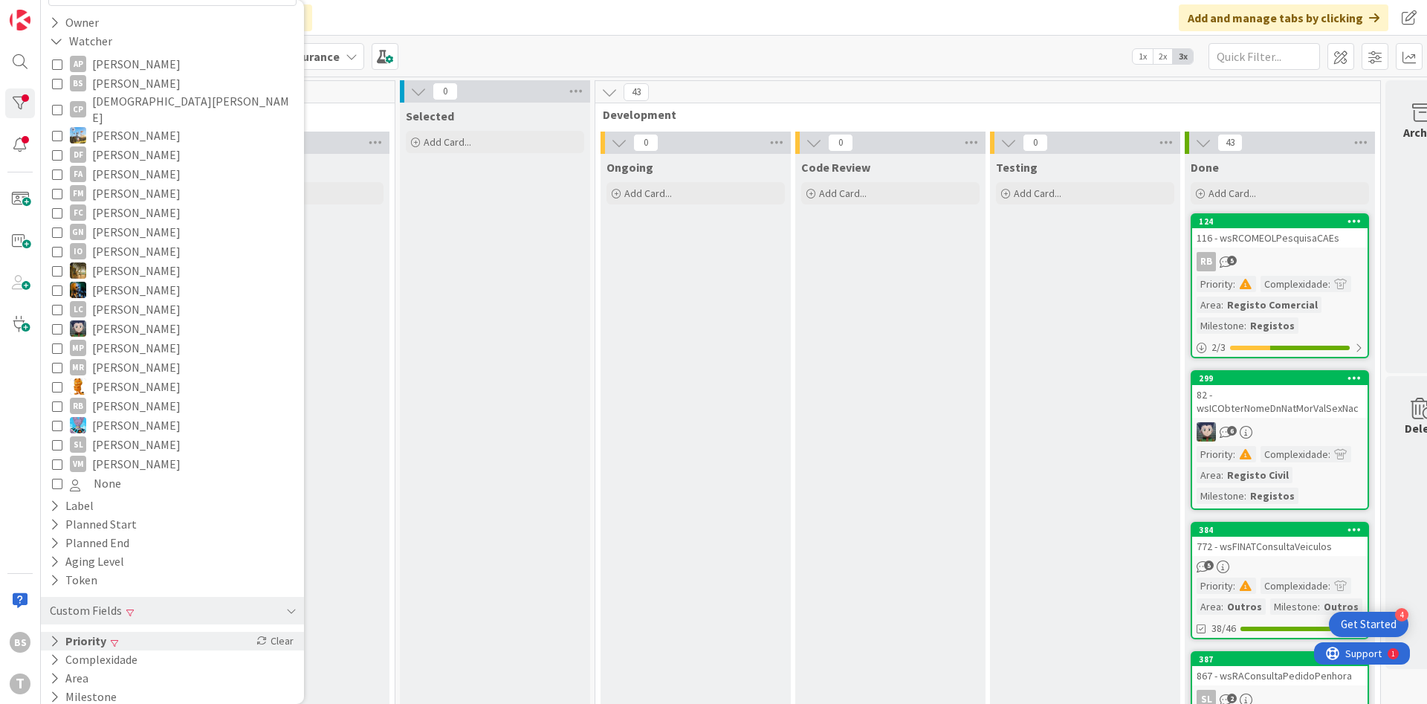
click at [148, 632] on div "Priority Clear" at bounding box center [172, 641] width 263 height 19
click at [129, 654] on div "Critical High Medium Low None" at bounding box center [172, 702] width 241 height 97
click at [49, 671] on div "Critical High Medium Low None" at bounding box center [172, 702] width 248 height 104
click at [51, 651] on div "Critical High Medium Low None" at bounding box center [172, 702] width 248 height 104
click at [57, 659] on icon at bounding box center [57, 664] width 10 height 10
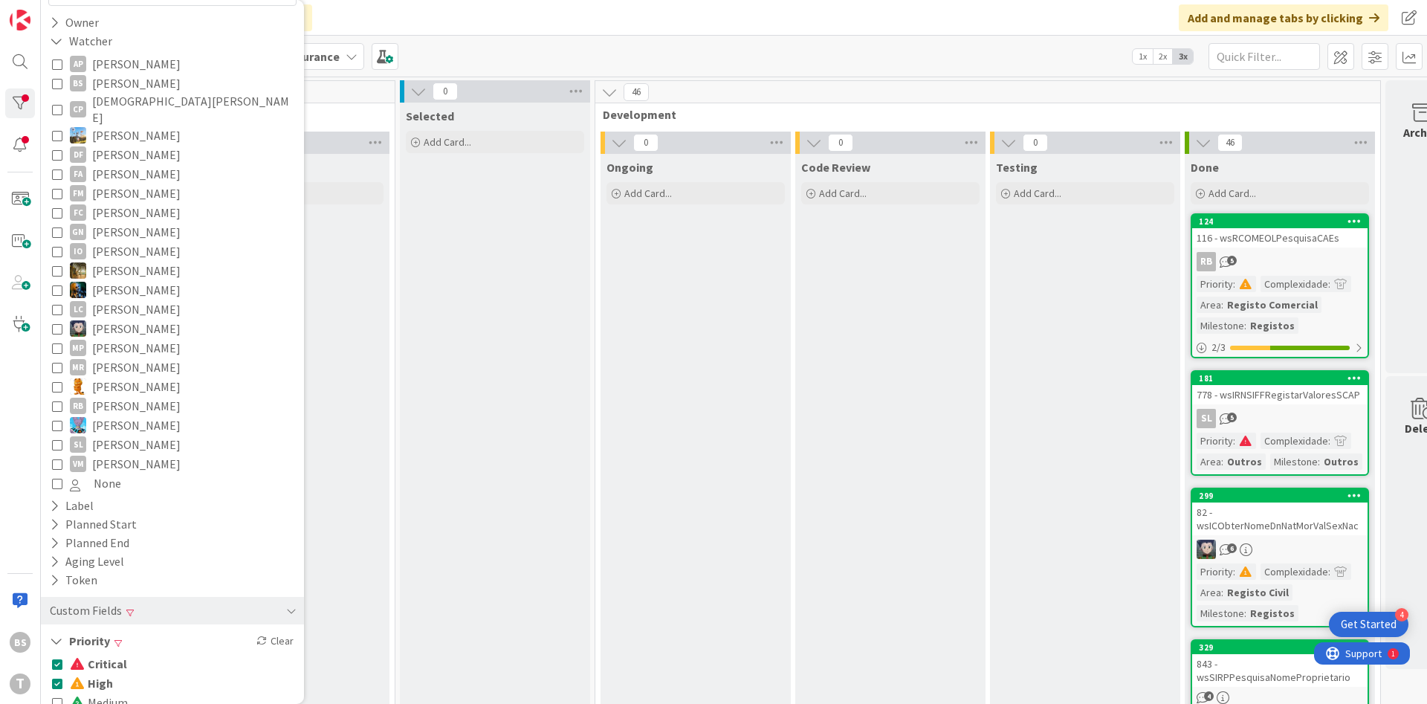
click at [59, 678] on icon at bounding box center [57, 683] width 10 height 10
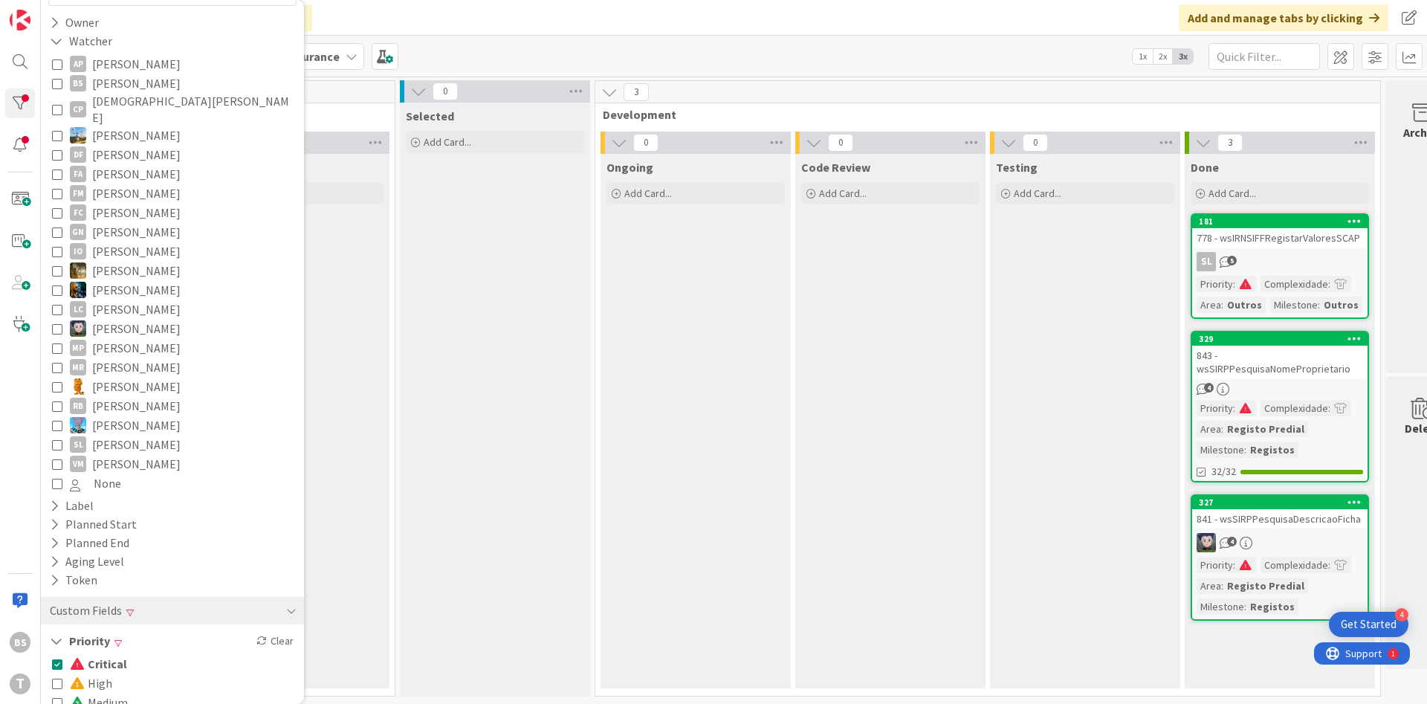
click at [873, 584] on div "Code Review Add Card..." at bounding box center [890, 421] width 190 height 534
